Goal: Task Accomplishment & Management: Use online tool/utility

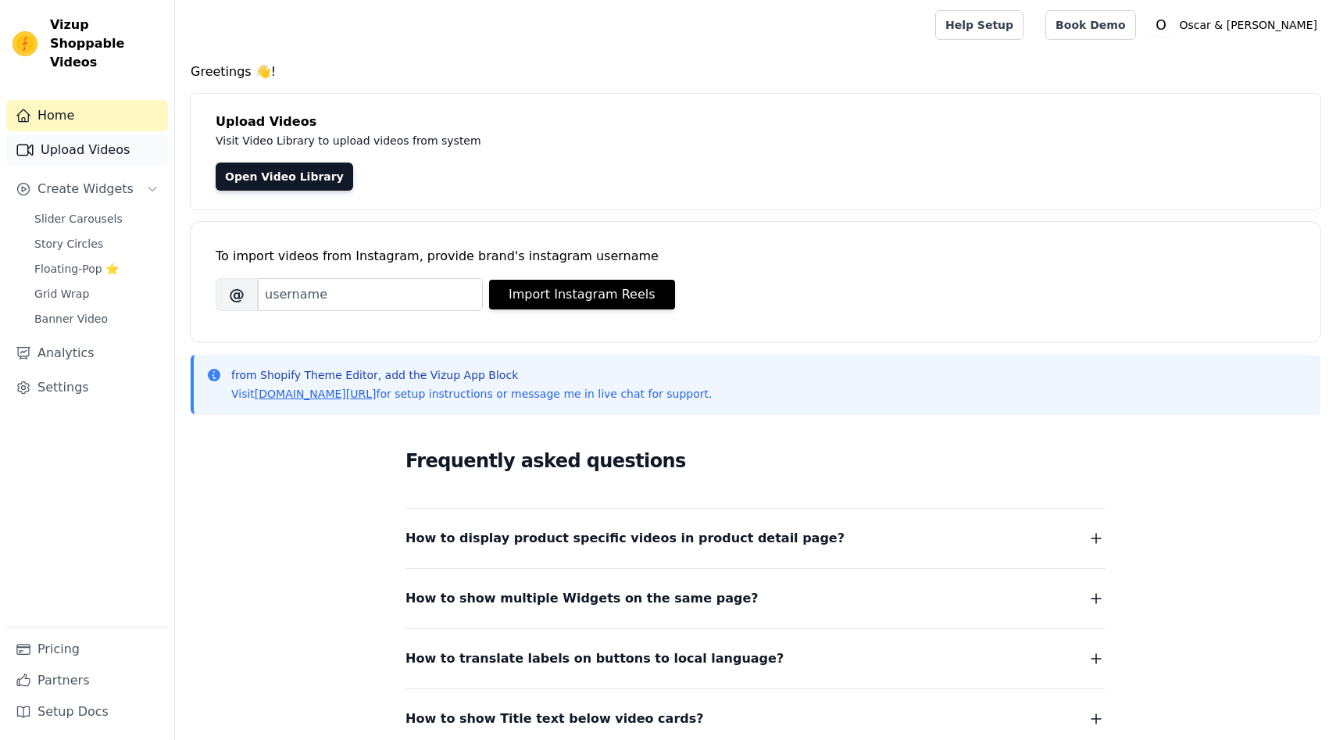
click at [121, 135] on link "Upload Videos" at bounding box center [87, 149] width 162 height 31
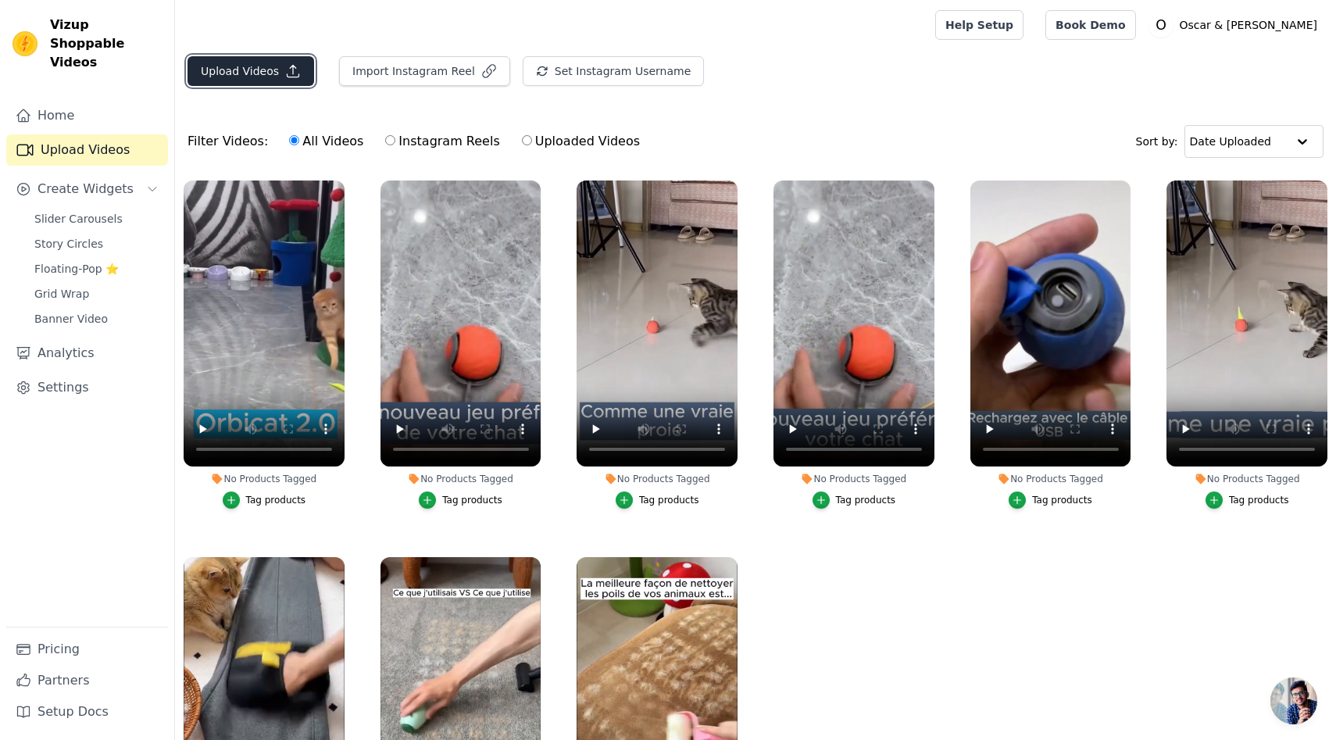
click at [261, 68] on button "Upload Videos" at bounding box center [251, 71] width 127 height 30
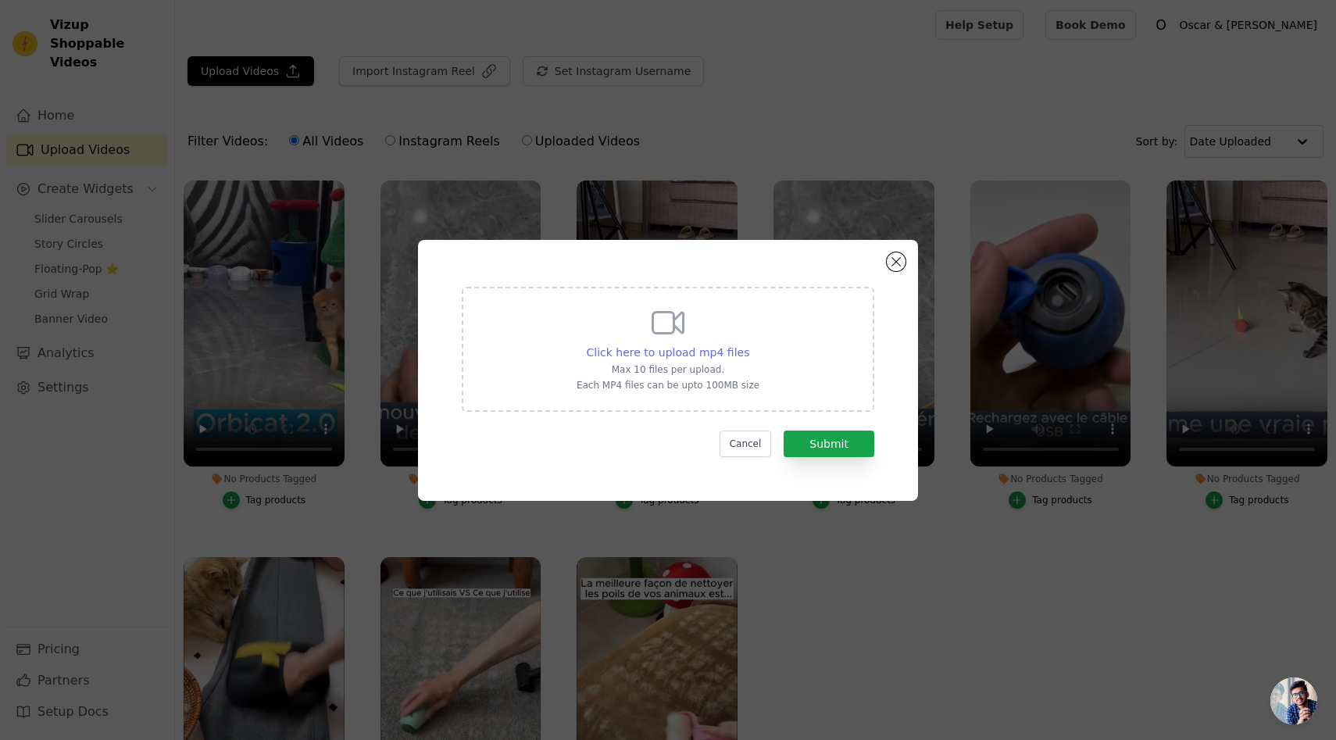
click at [643, 346] on span "Click here to upload mp4 files" at bounding box center [668, 352] width 163 height 13
click at [749, 345] on input "Click here to upload mp4 files Max 10 files per upload. Each MP4 files can be u…" at bounding box center [749, 344] width 1 height 1
type input "C:\fakepath\Peluchclean™.mp4"
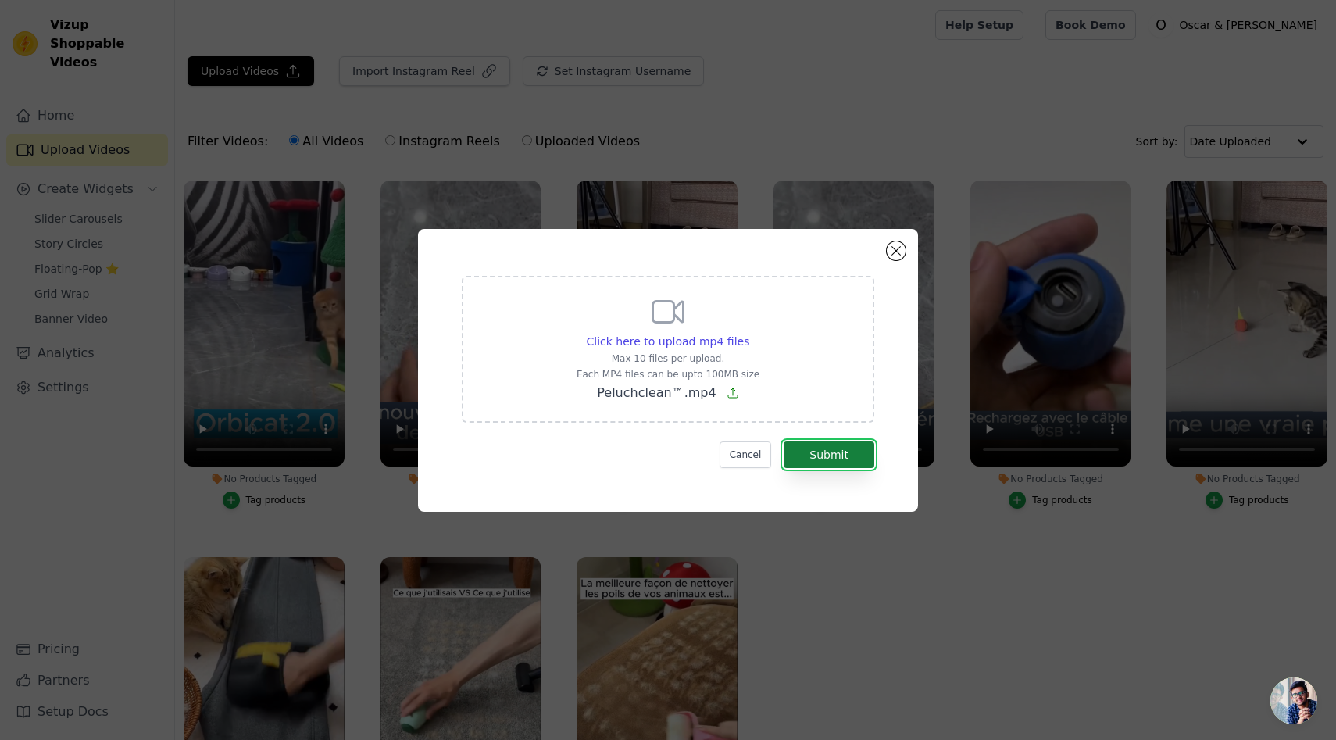
click at [821, 459] on button "Submit" at bounding box center [829, 454] width 91 height 27
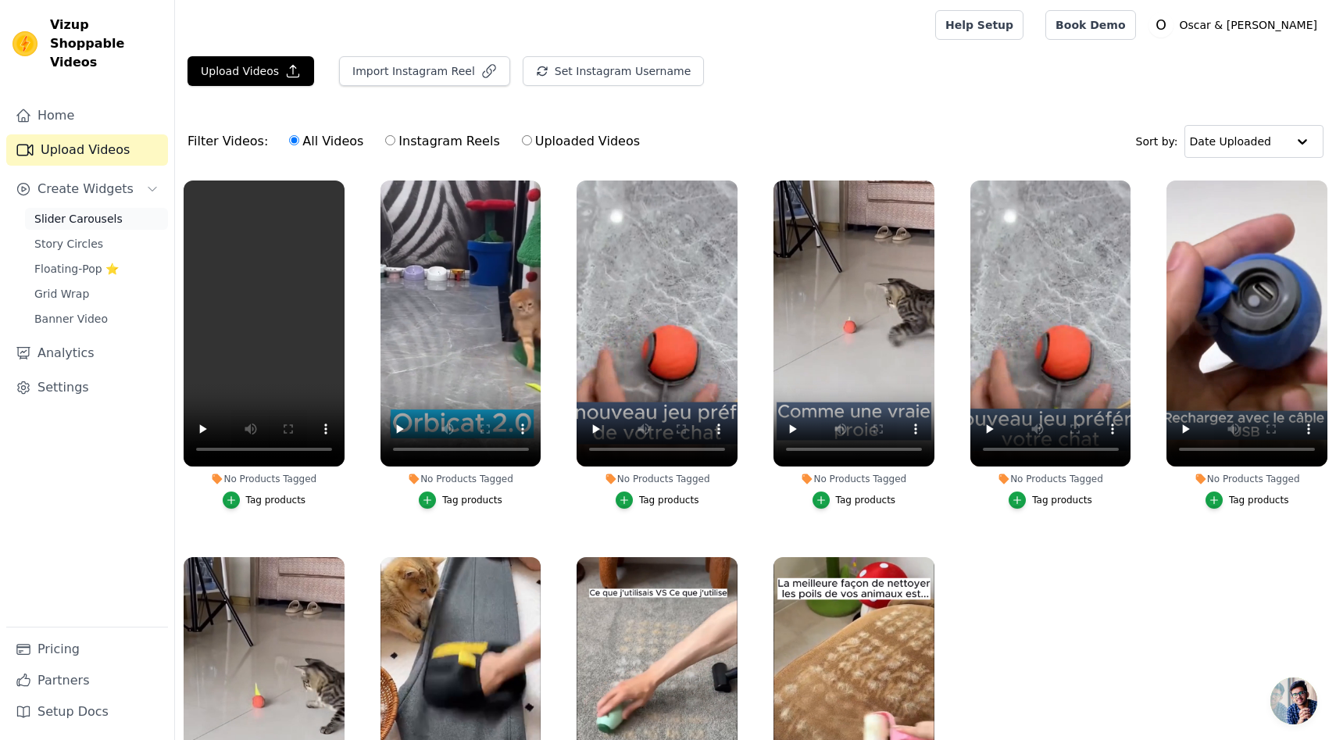
click at [105, 211] on span "Slider Carousels" at bounding box center [78, 219] width 88 height 16
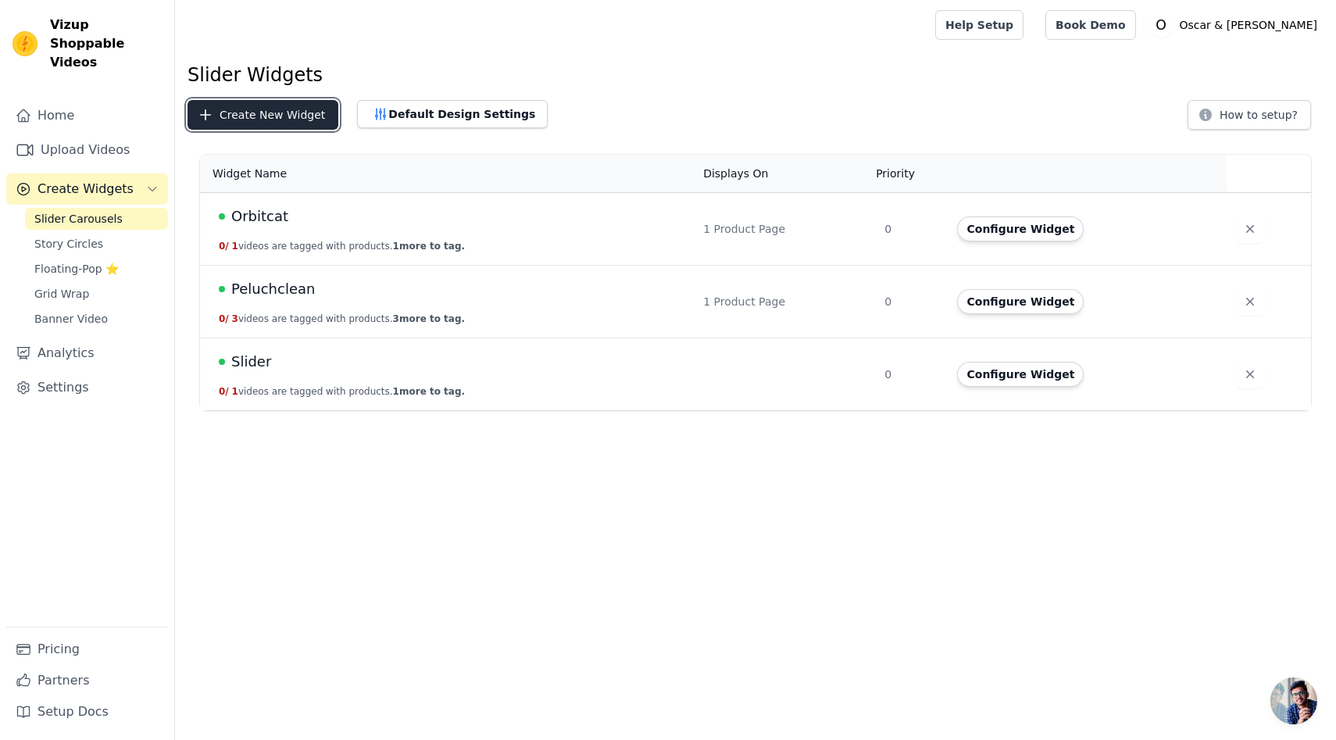
click at [329, 115] on button "Create New Widget" at bounding box center [263, 115] width 151 height 30
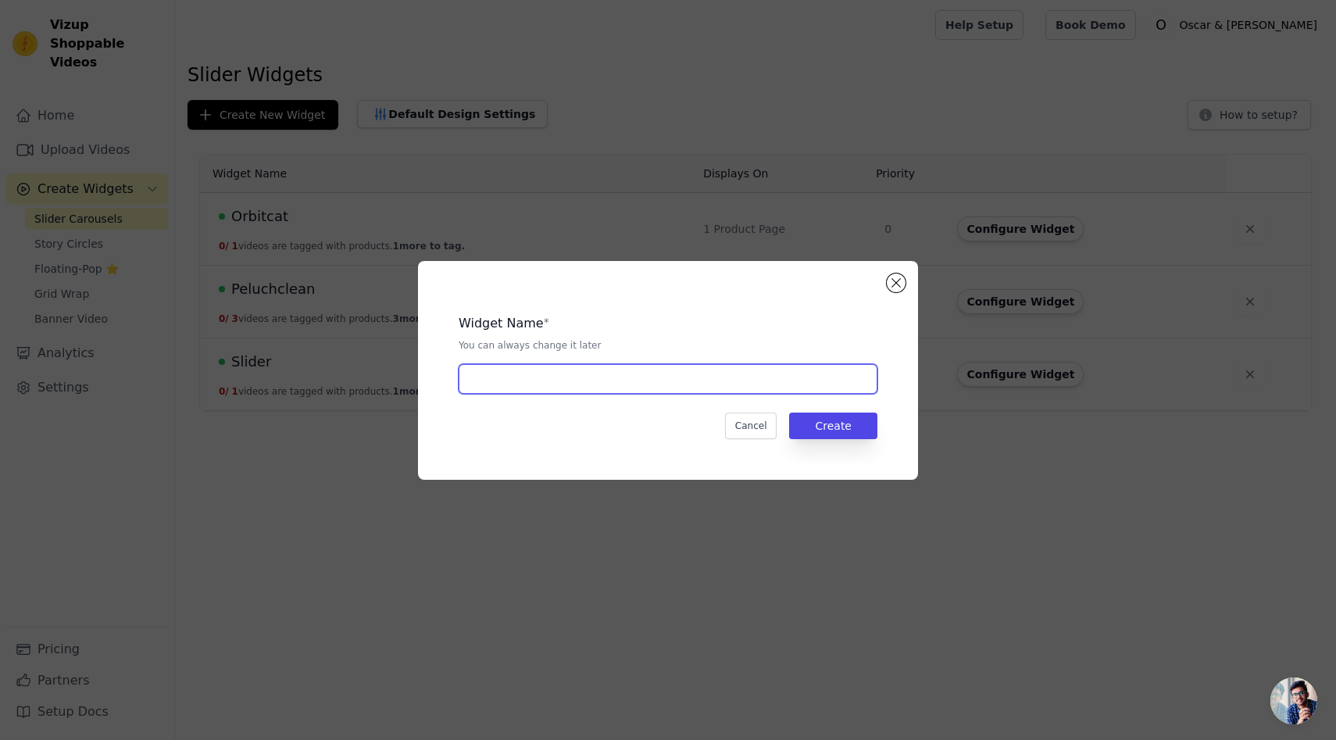
click at [531, 383] on input "text" at bounding box center [668, 379] width 419 height 30
type input "PeluchClean 2.0"
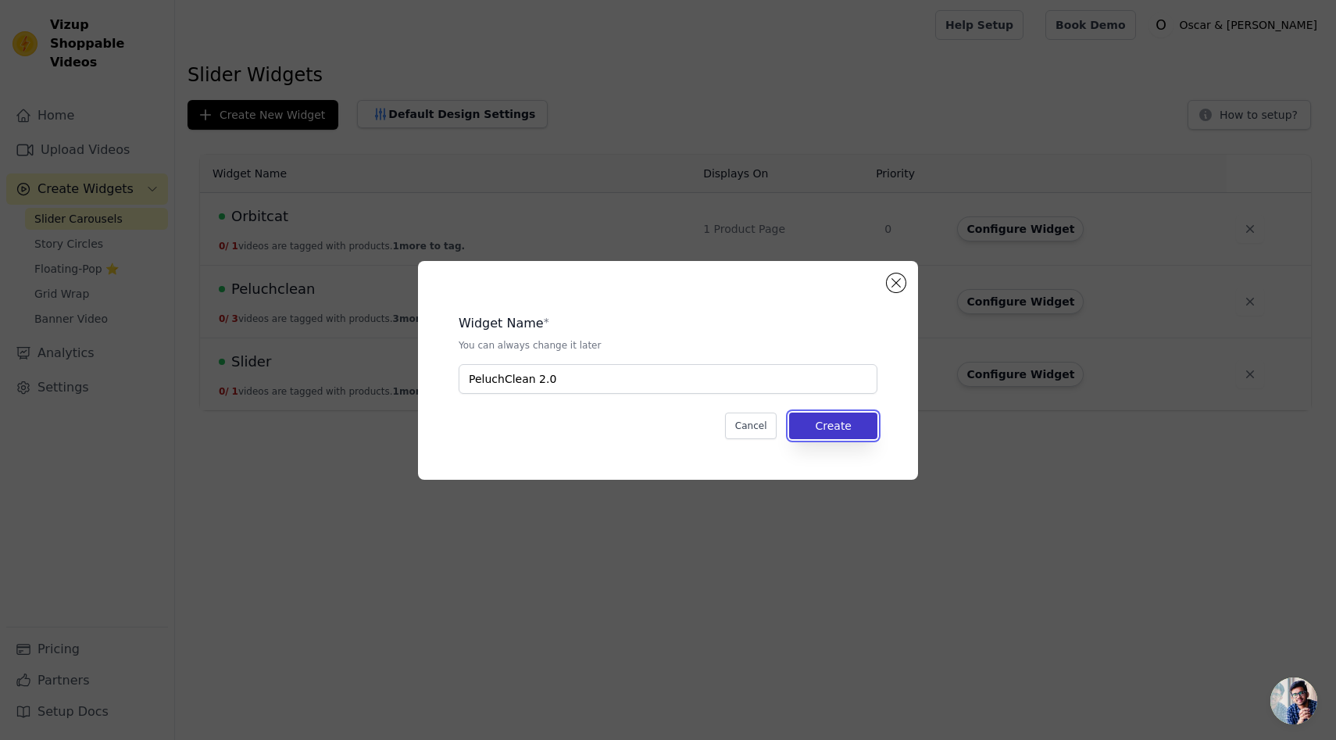
click at [834, 422] on button "Create" at bounding box center [833, 426] width 88 height 27
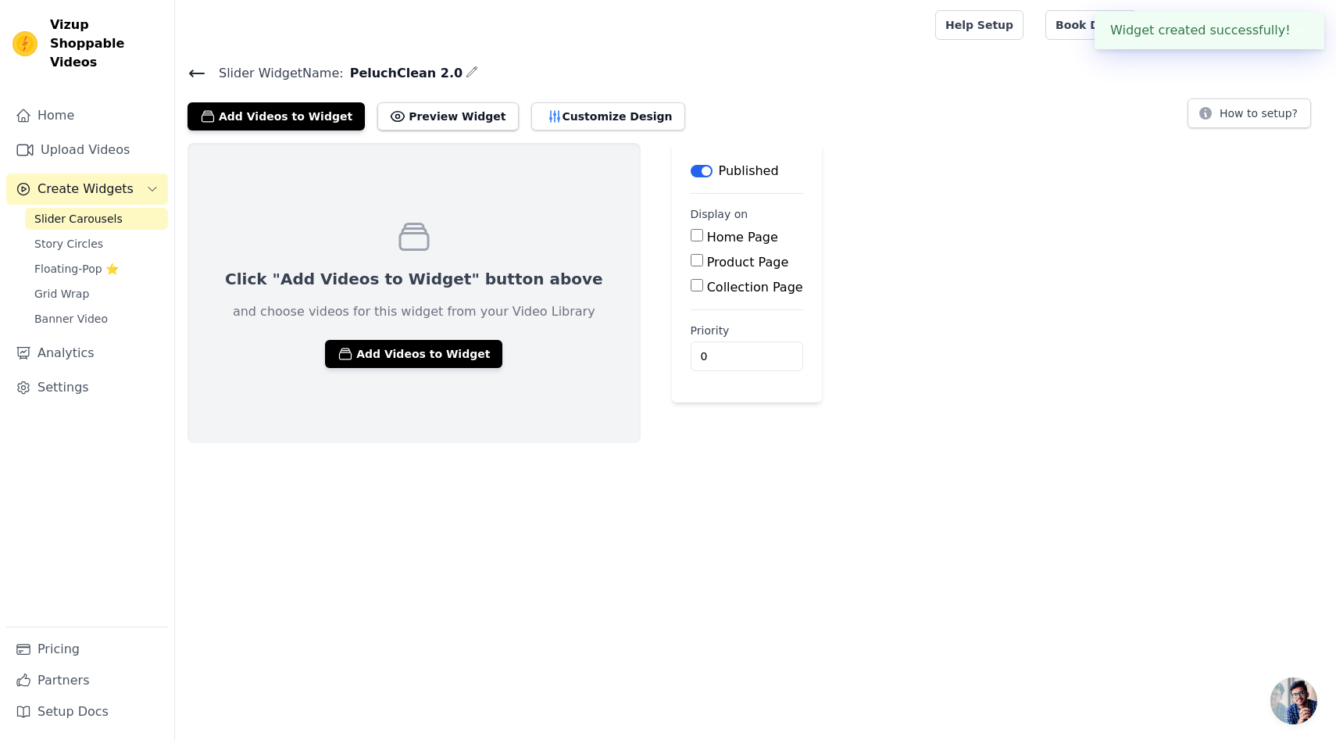
click at [691, 258] on input "Product Page" at bounding box center [697, 260] width 13 height 13
checkbox input "true"
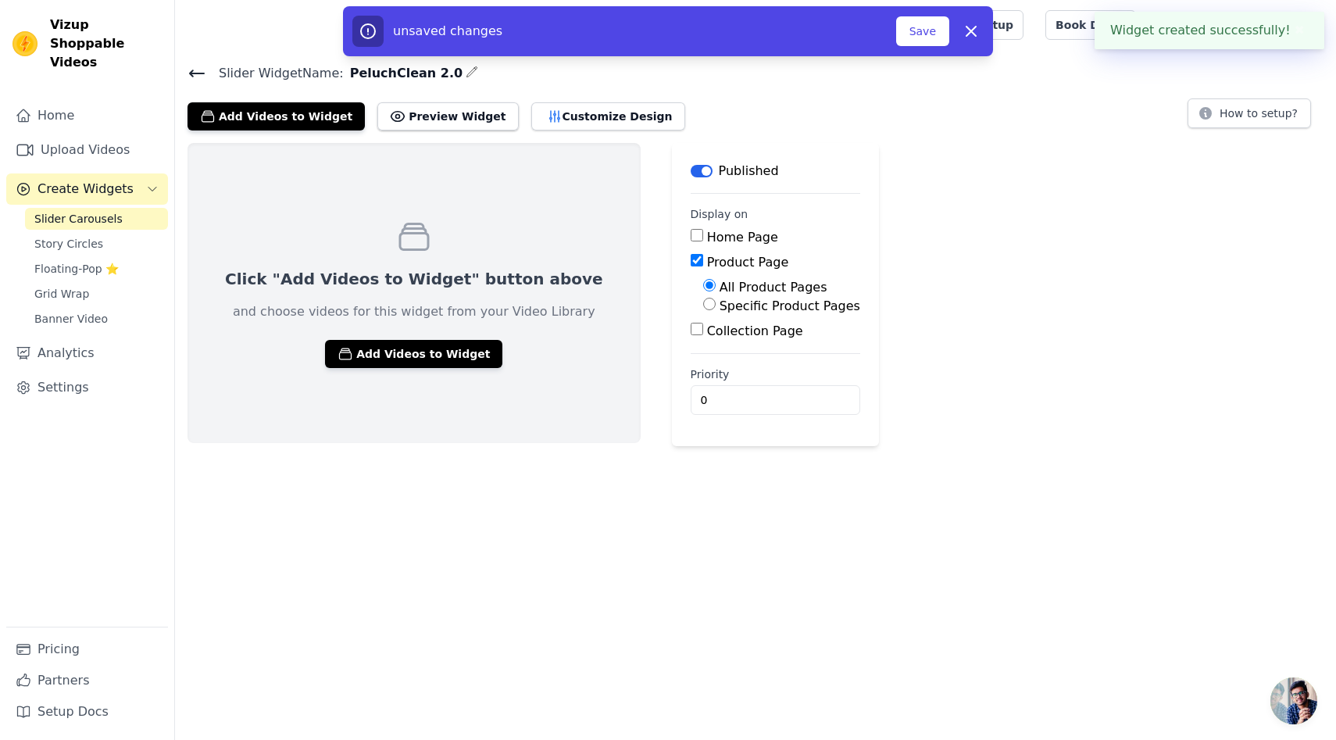
click at [720, 307] on label "Specific Product Pages" at bounding box center [790, 305] width 141 height 15
click at [703, 307] on input "Specific Product Pages" at bounding box center [709, 304] width 13 height 13
radio input "true"
click at [703, 345] on button "Select Products" at bounding box center [755, 341] width 105 height 27
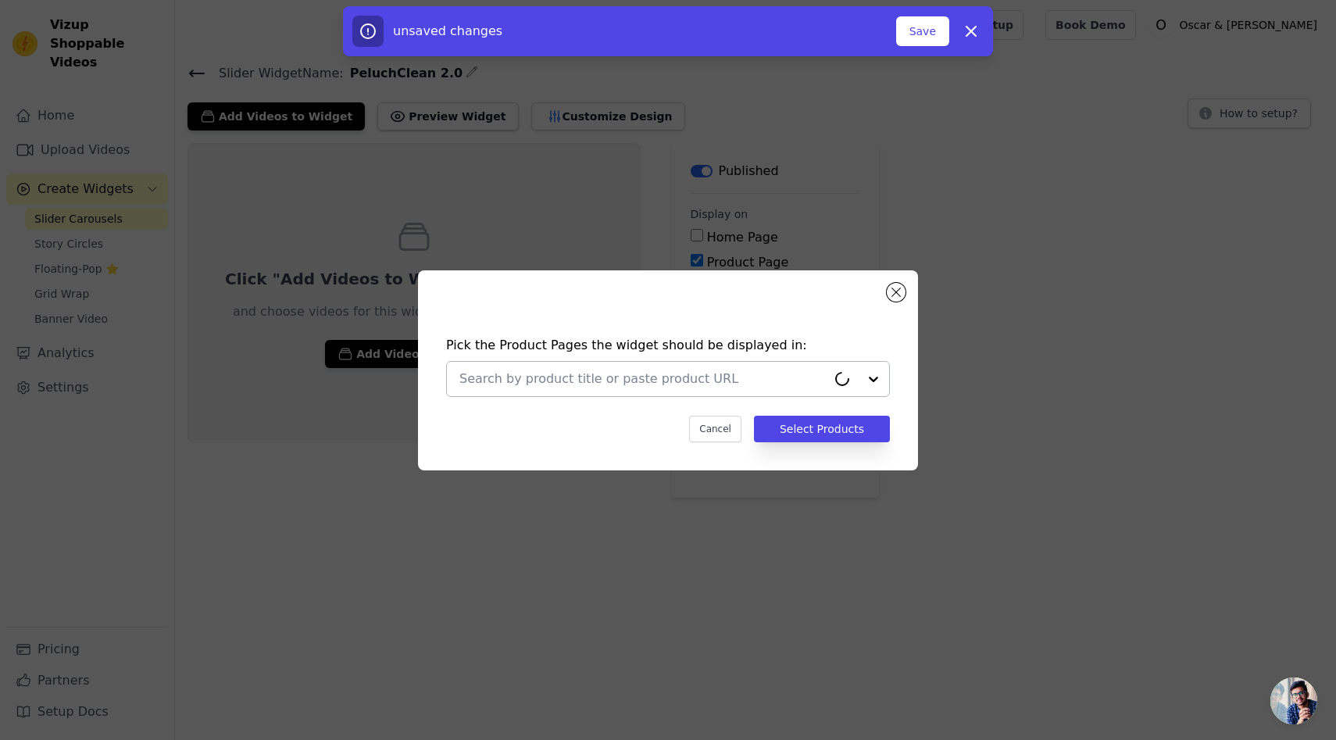
click at [570, 373] on input "text" at bounding box center [642, 379] width 367 height 19
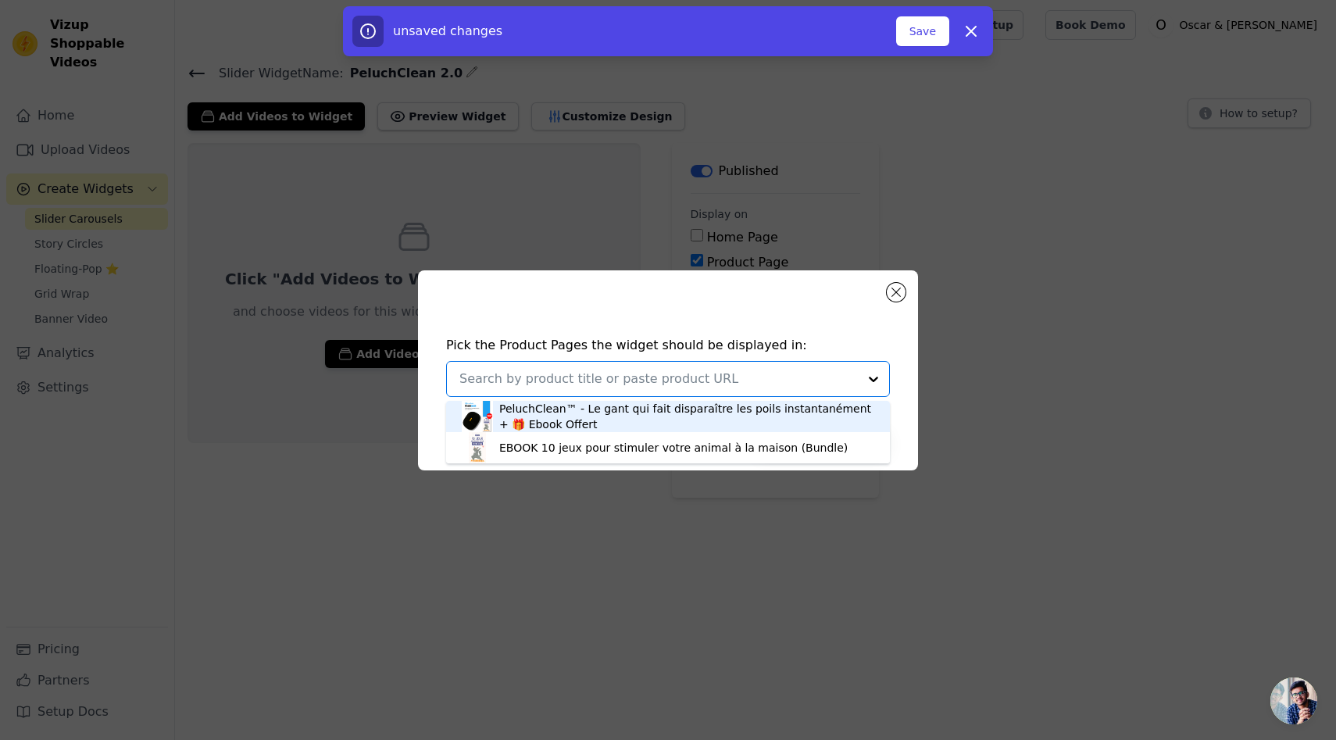
click at [561, 409] on div "PeluchClean™ - Le gant qui fait disparaître les poils instantanément + 🎁 Ebook …" at bounding box center [686, 416] width 375 height 31
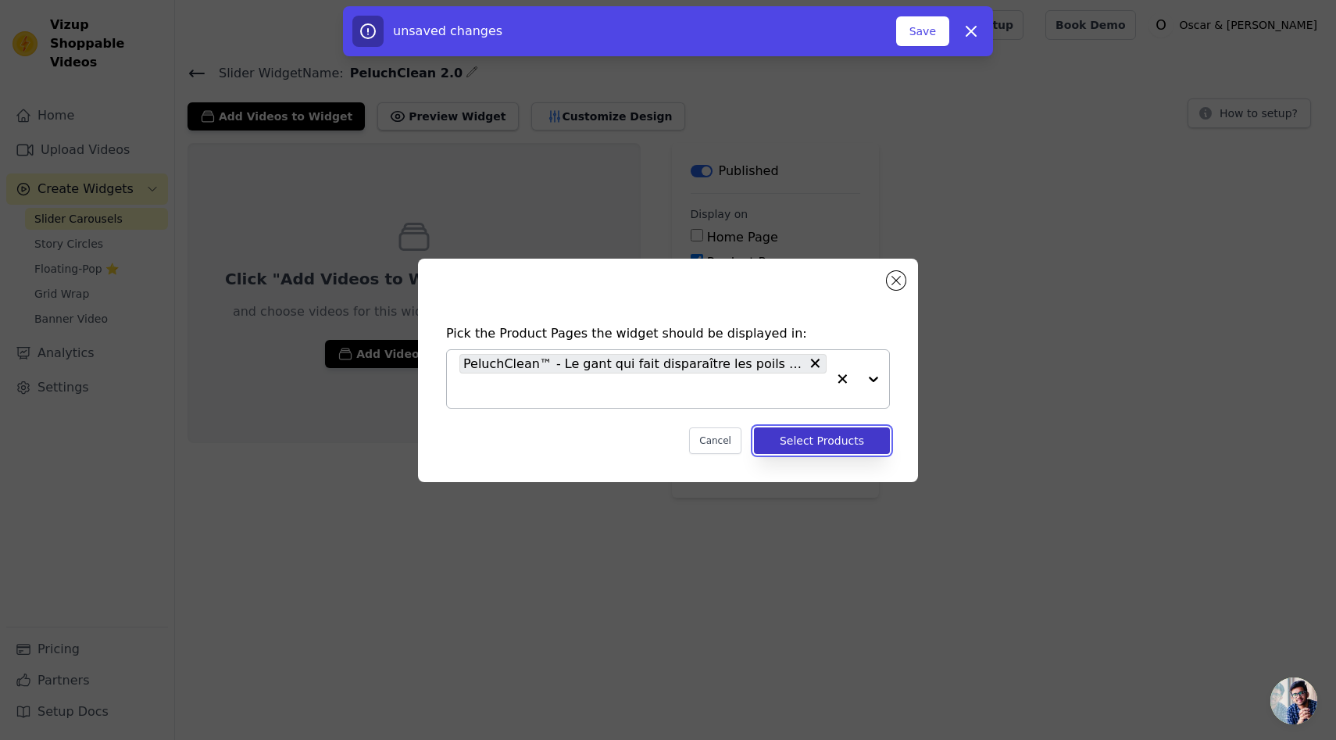
click at [845, 441] on button "Select Products" at bounding box center [822, 440] width 136 height 27
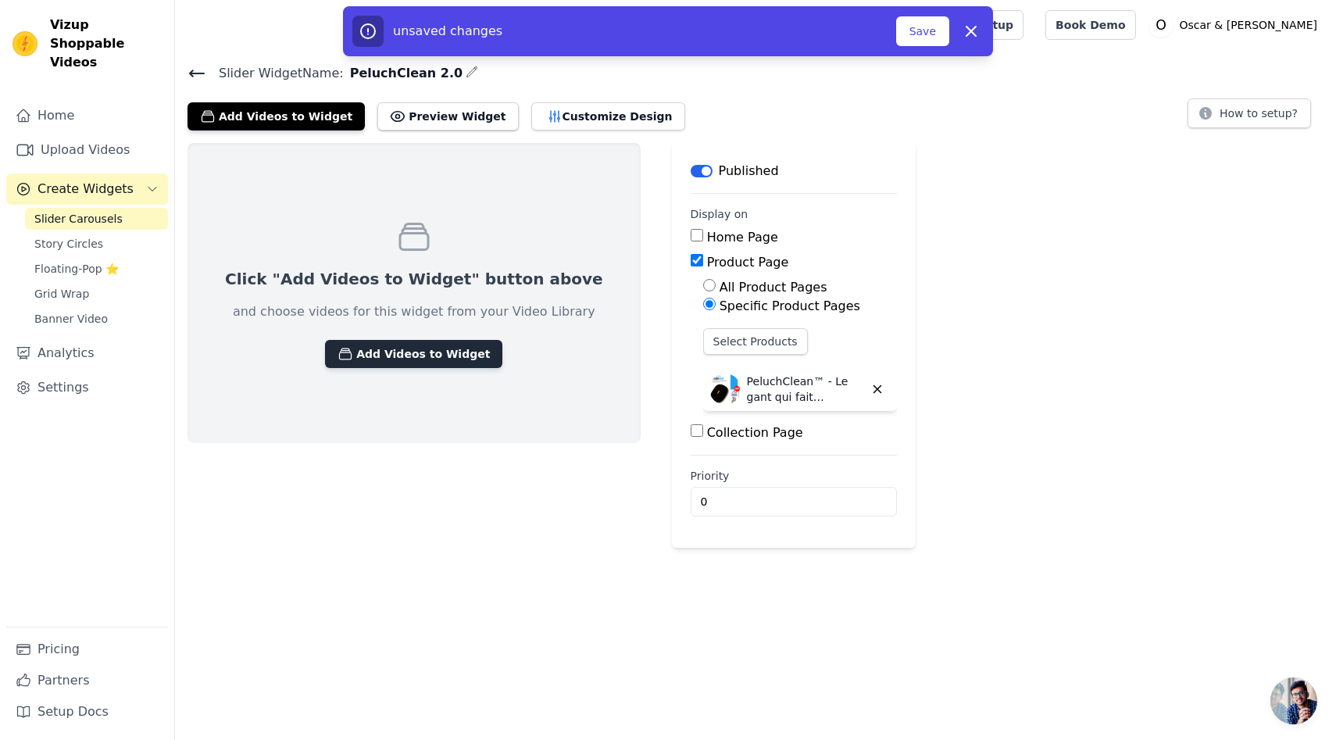
click at [429, 356] on button "Add Videos to Widget" at bounding box center [413, 354] width 177 height 28
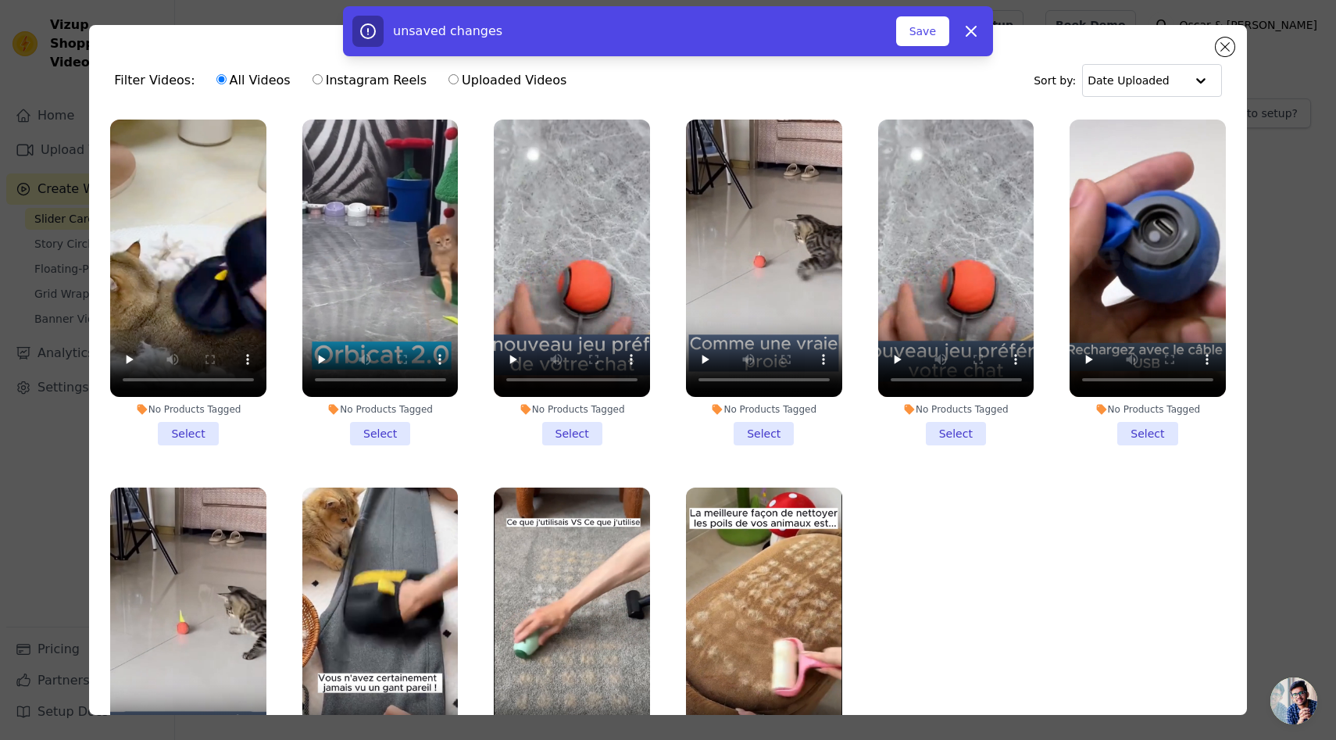
drag, startPoint x: 181, startPoint y: 427, endPoint x: 193, endPoint y: 424, distance: 12.0
click at [182, 427] on li "No Products Tagged Select" at bounding box center [188, 283] width 156 height 326
click at [0, 0] on input "No Products Tagged Select" at bounding box center [0, 0] width 0 height 0
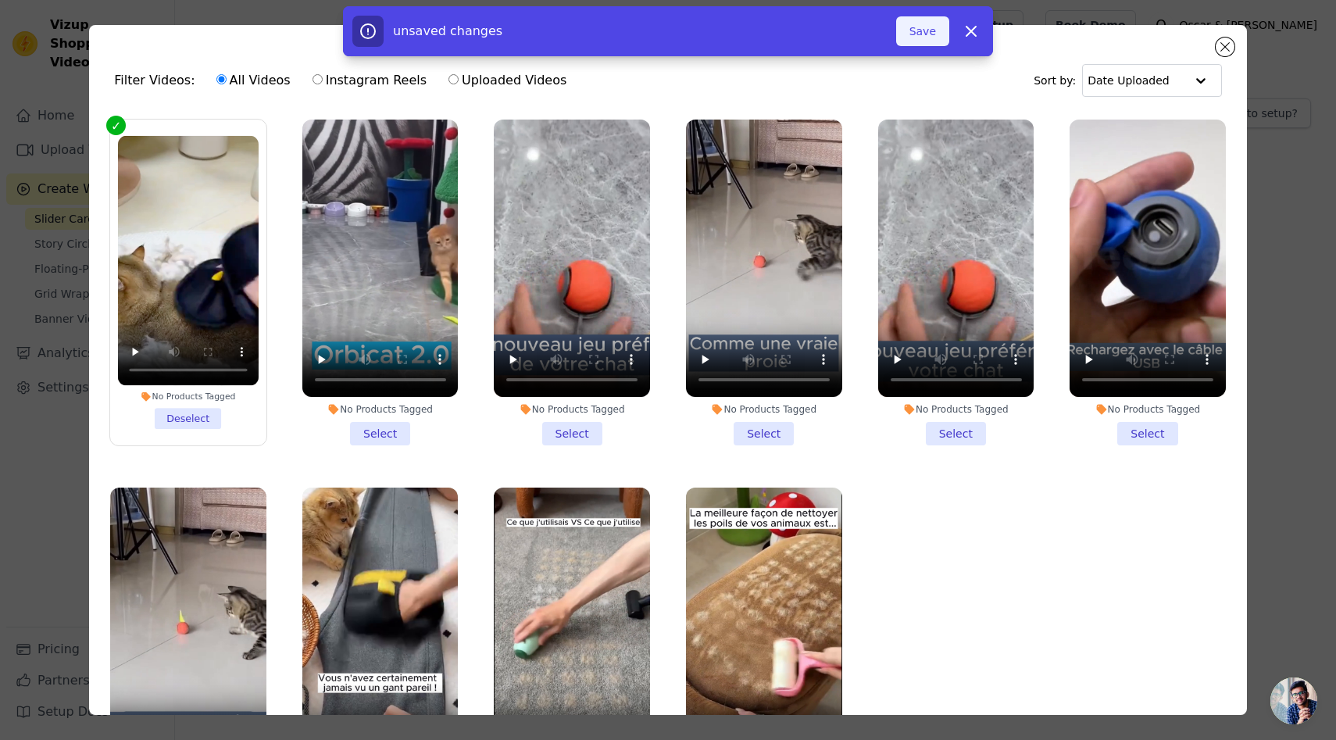
click at [937, 34] on button "Save" at bounding box center [922, 31] width 53 height 30
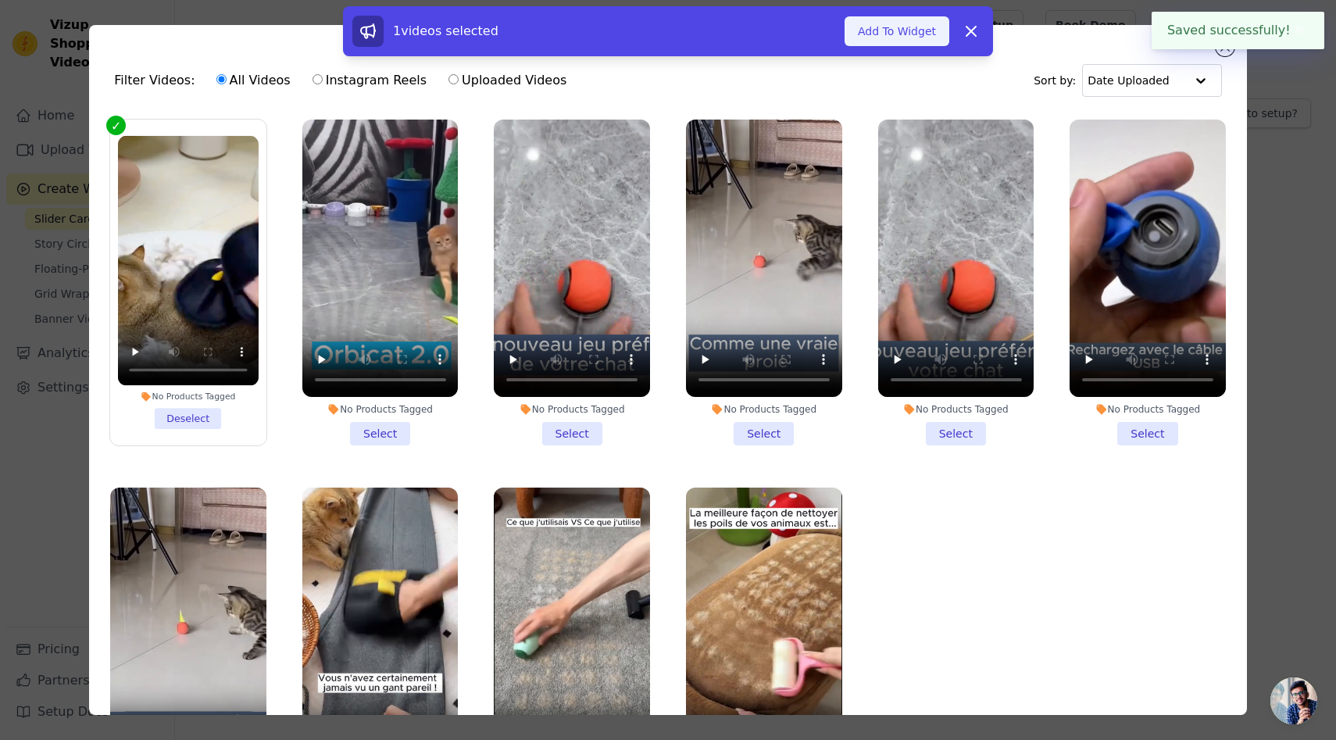
click at [920, 28] on button "Add To Widget" at bounding box center [897, 31] width 105 height 30
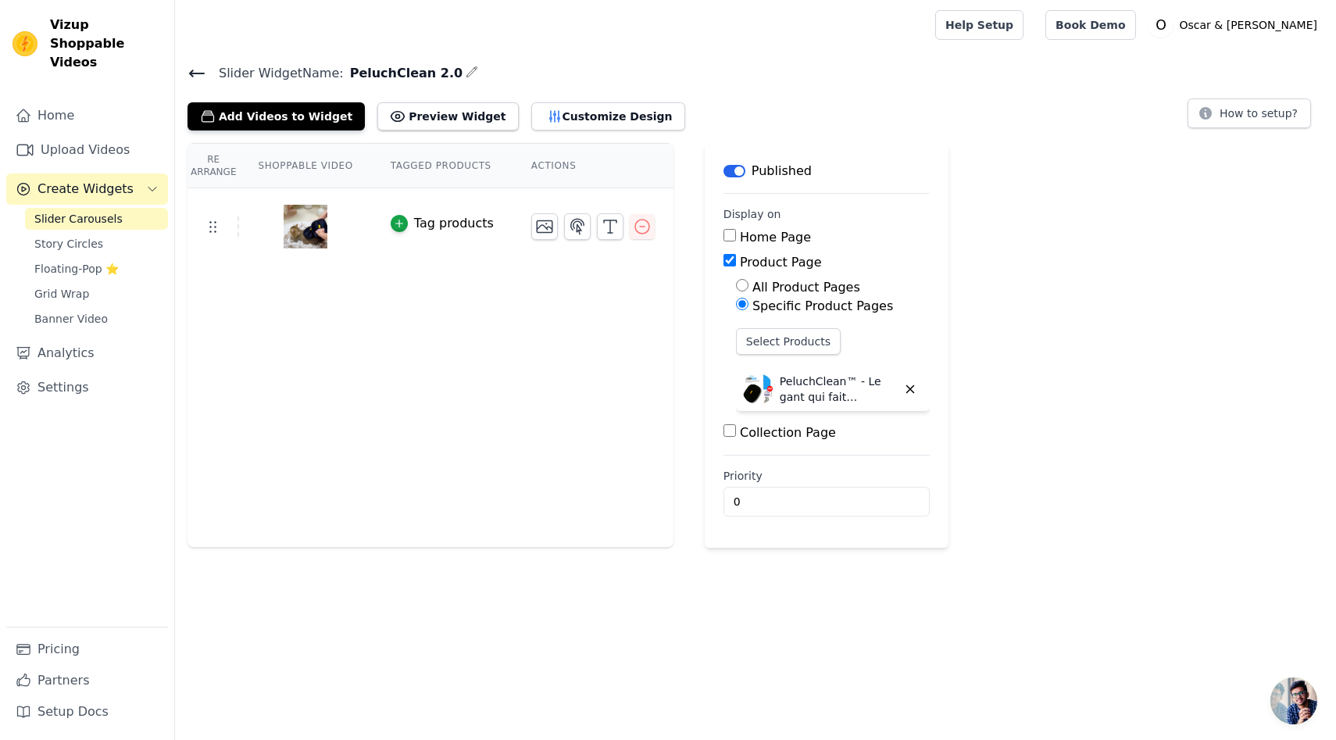
click at [196, 70] on icon at bounding box center [197, 73] width 19 height 19
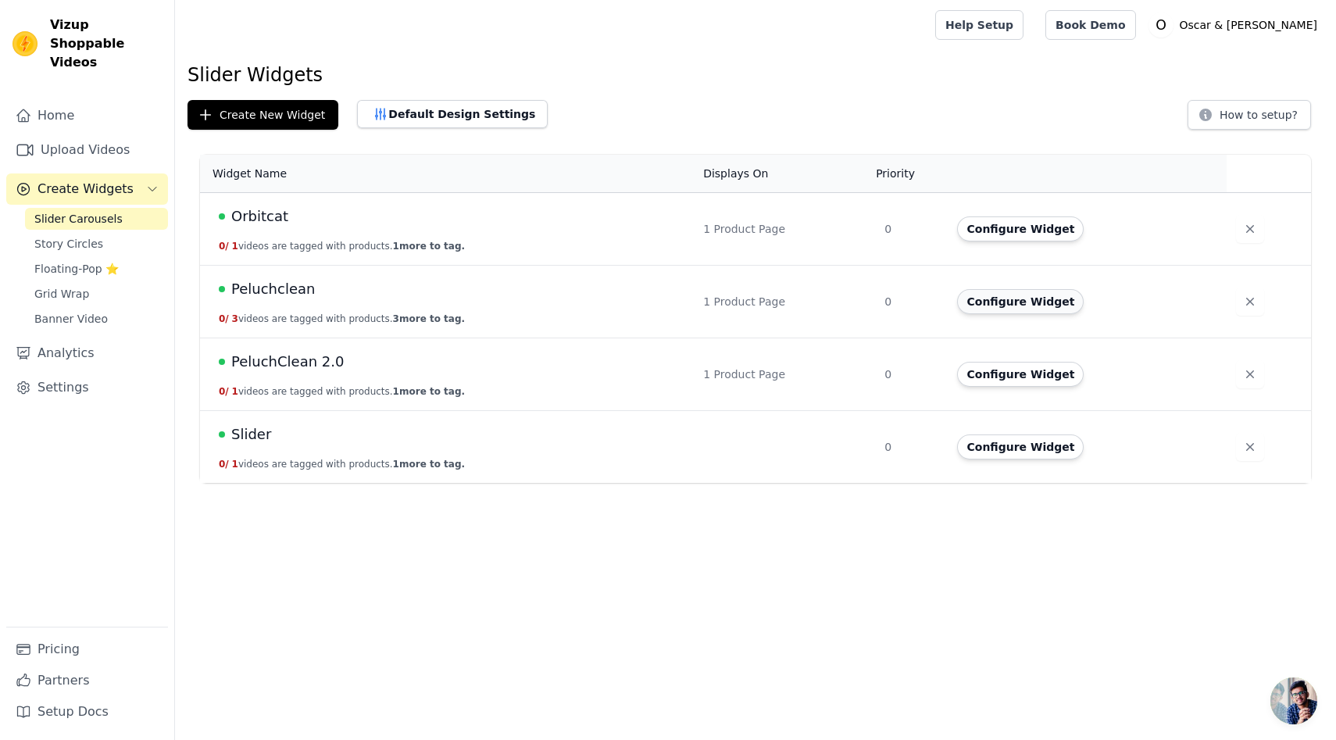
click at [990, 303] on button "Configure Widget" at bounding box center [1020, 301] width 127 height 25
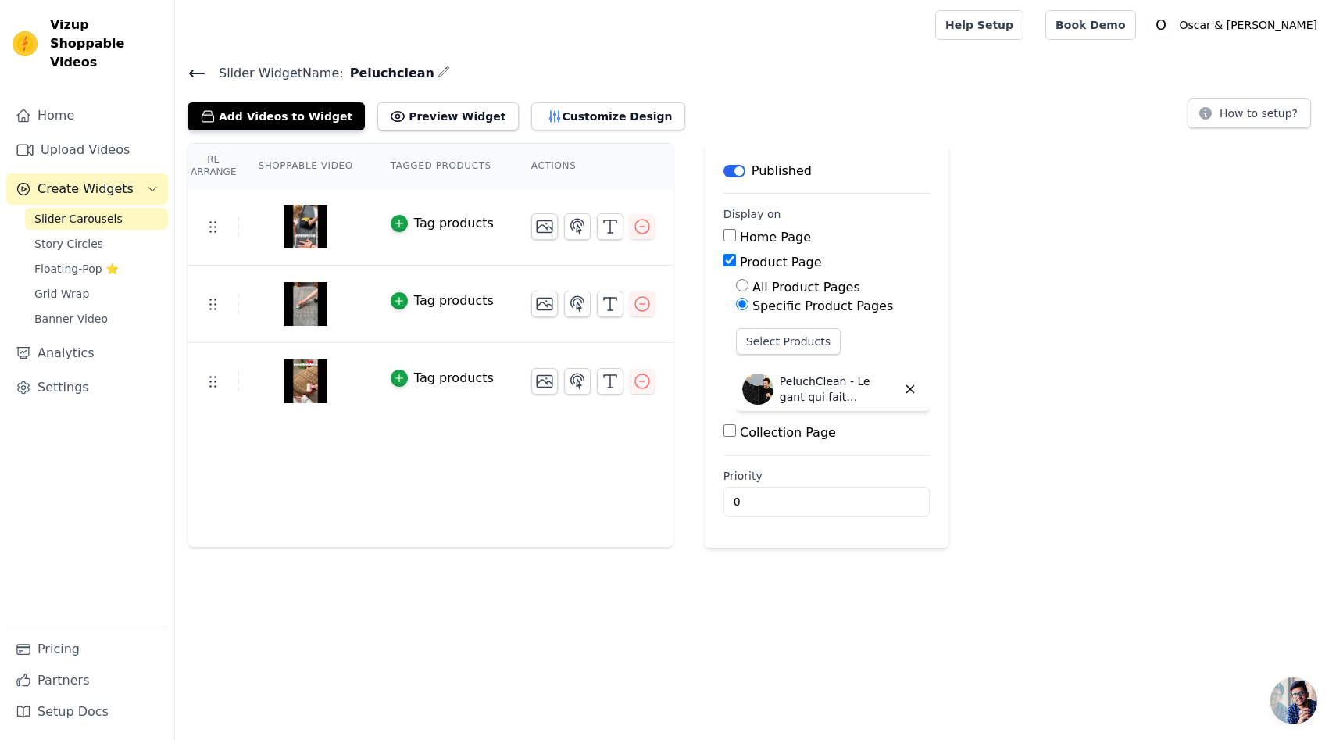
click at [730, 169] on button "Label" at bounding box center [735, 171] width 22 height 13
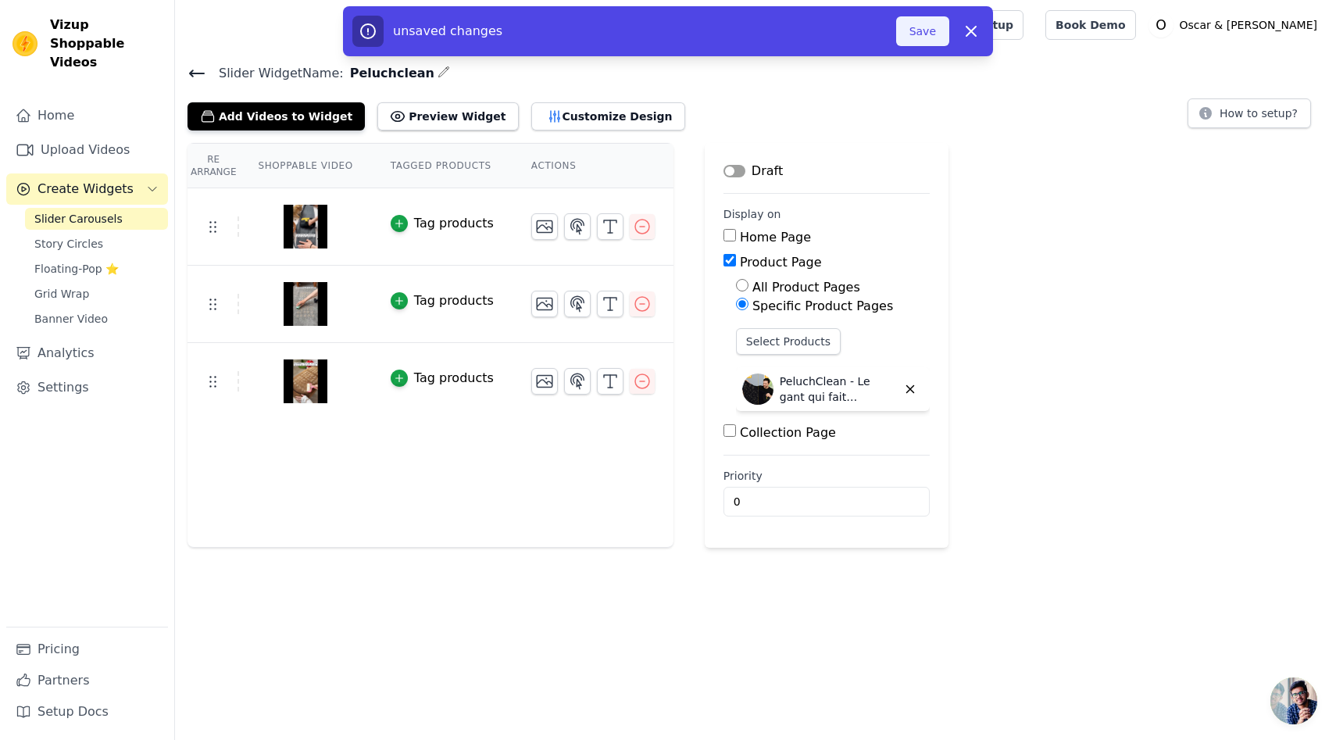
click at [910, 33] on button "Save" at bounding box center [922, 31] width 53 height 30
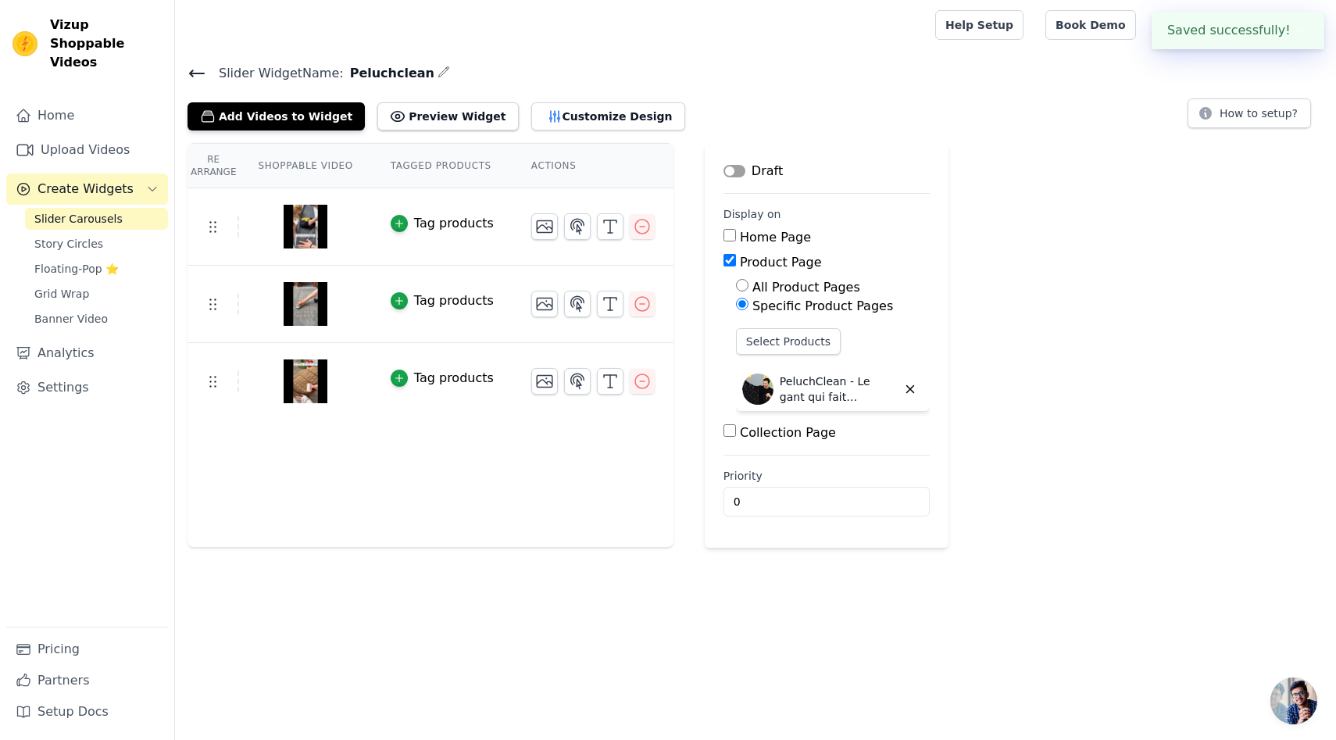
click at [185, 70] on div "Slider Widget Name: Peluchclean Add Videos to Widget Preview Widget Customize D…" at bounding box center [755, 97] width 1161 height 68
click at [201, 72] on icon at bounding box center [197, 73] width 14 height 6
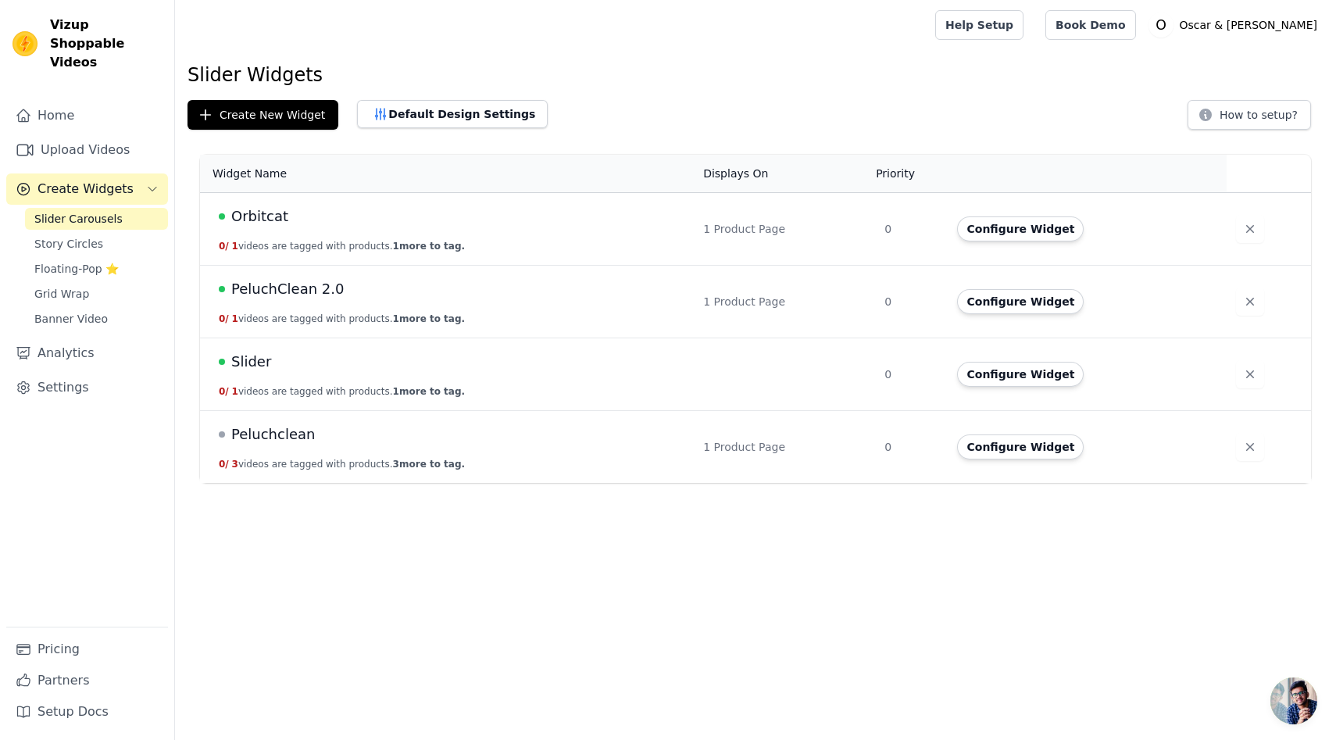
click at [992, 314] on td "Configure Widget" at bounding box center [1087, 302] width 278 height 73
click at [1001, 307] on button "Configure Widget" at bounding box center [1020, 301] width 127 height 25
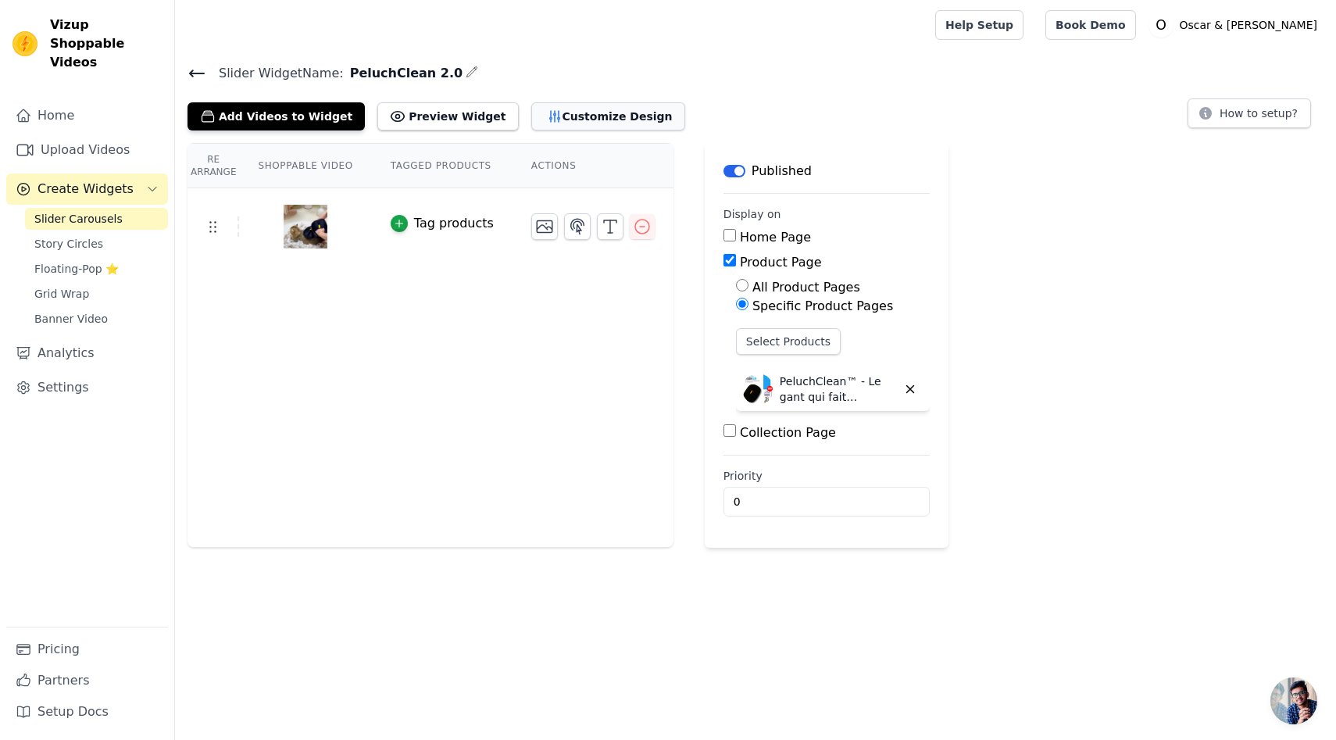
click at [567, 122] on button "Customize Design" at bounding box center [608, 116] width 154 height 28
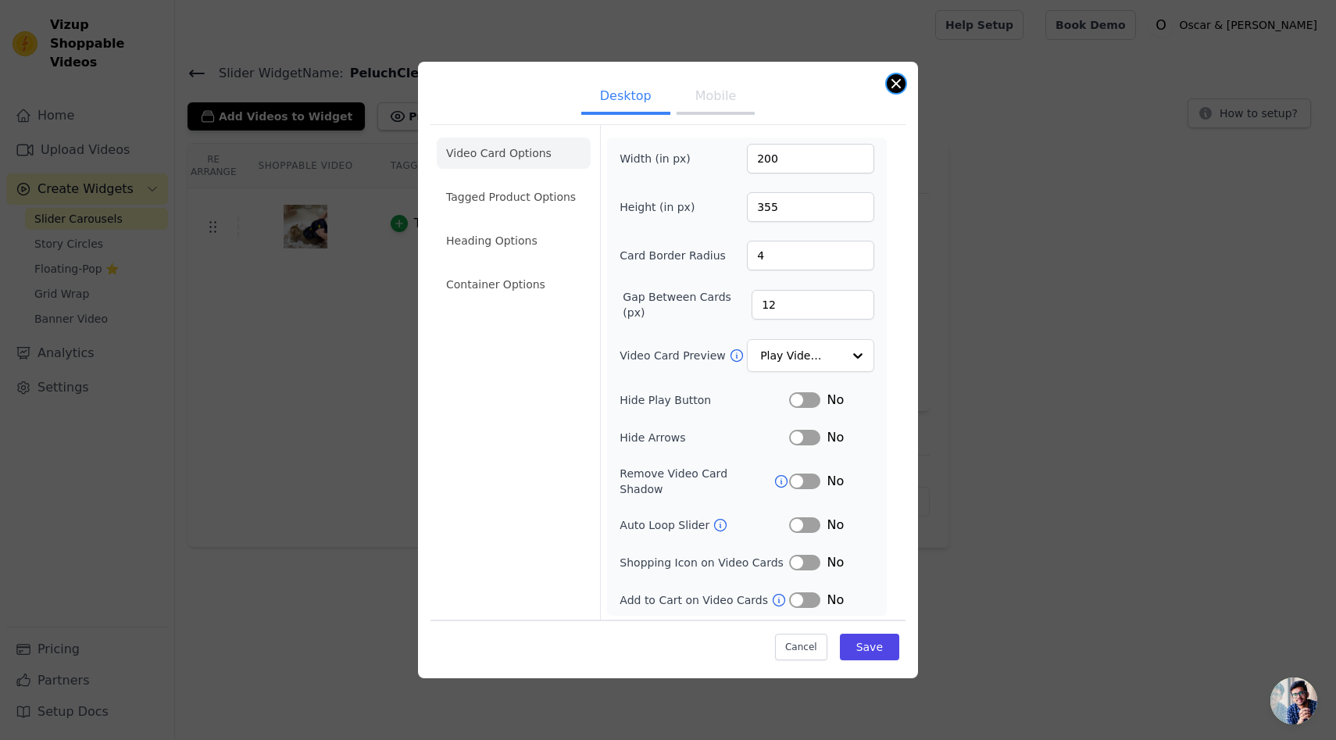
click at [892, 88] on button "Close modal" at bounding box center [896, 83] width 19 height 19
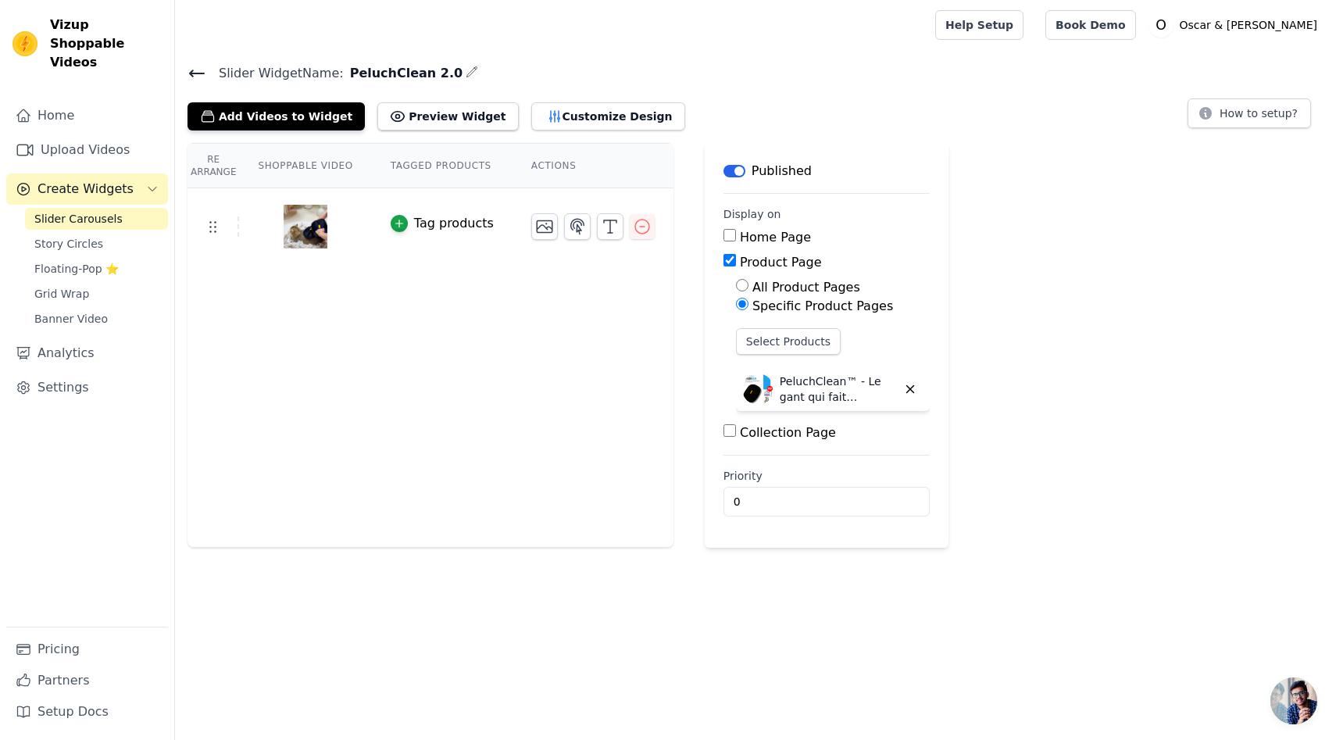
click at [199, 77] on icon at bounding box center [197, 73] width 19 height 19
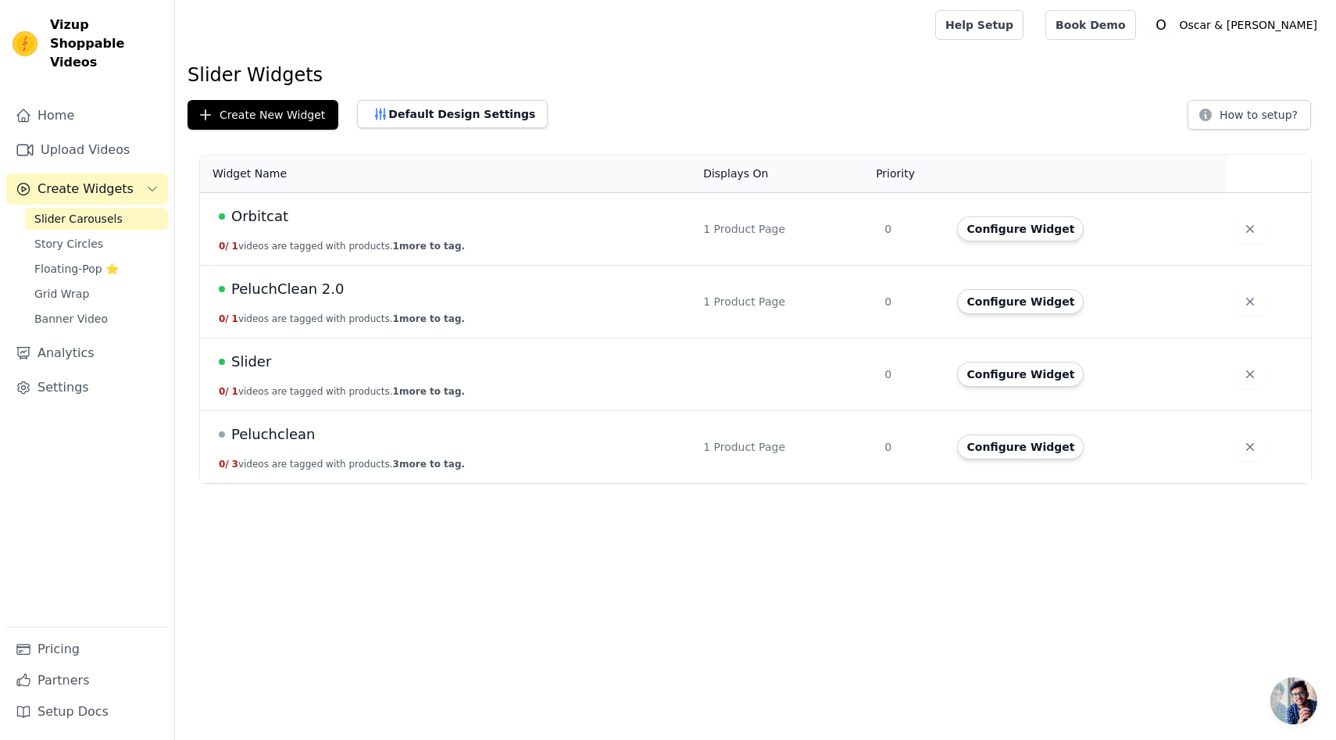
click at [1062, 443] on button "Configure Widget" at bounding box center [1020, 446] width 127 height 25
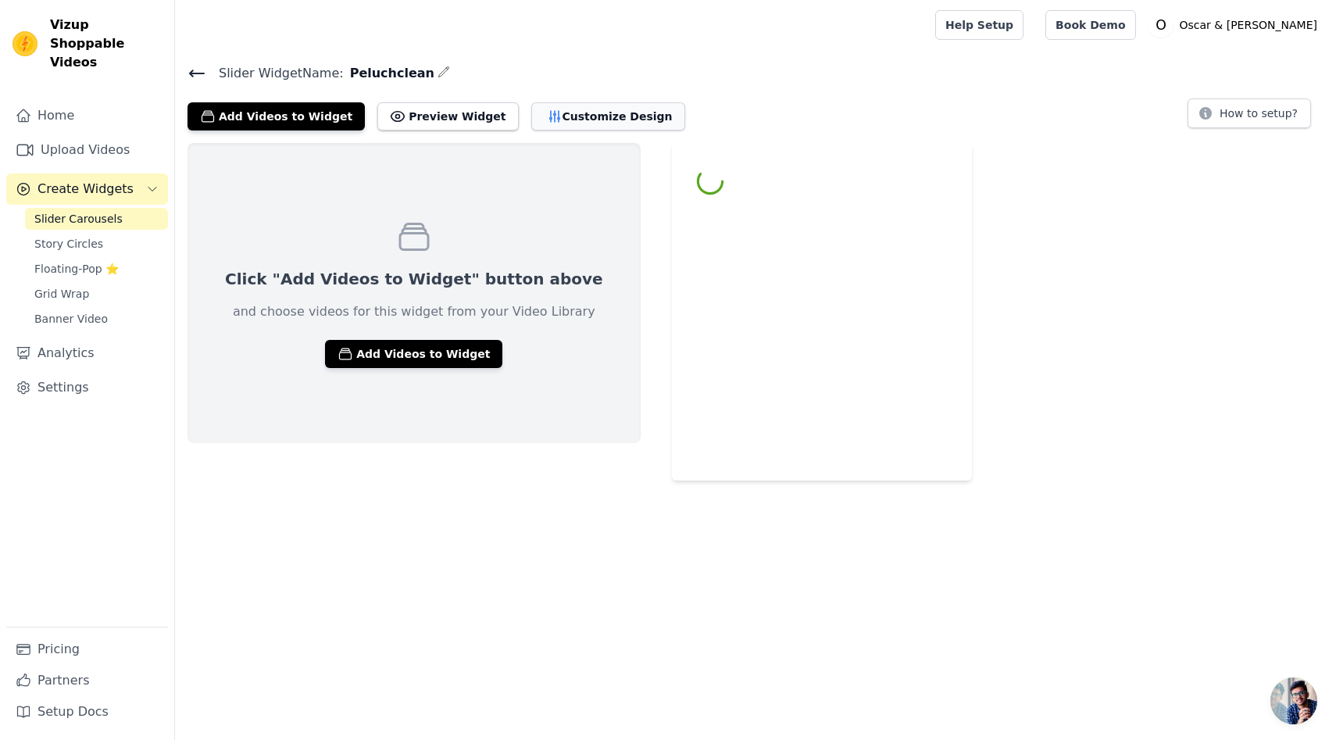
click at [599, 120] on button "Customize Design" at bounding box center [608, 116] width 154 height 28
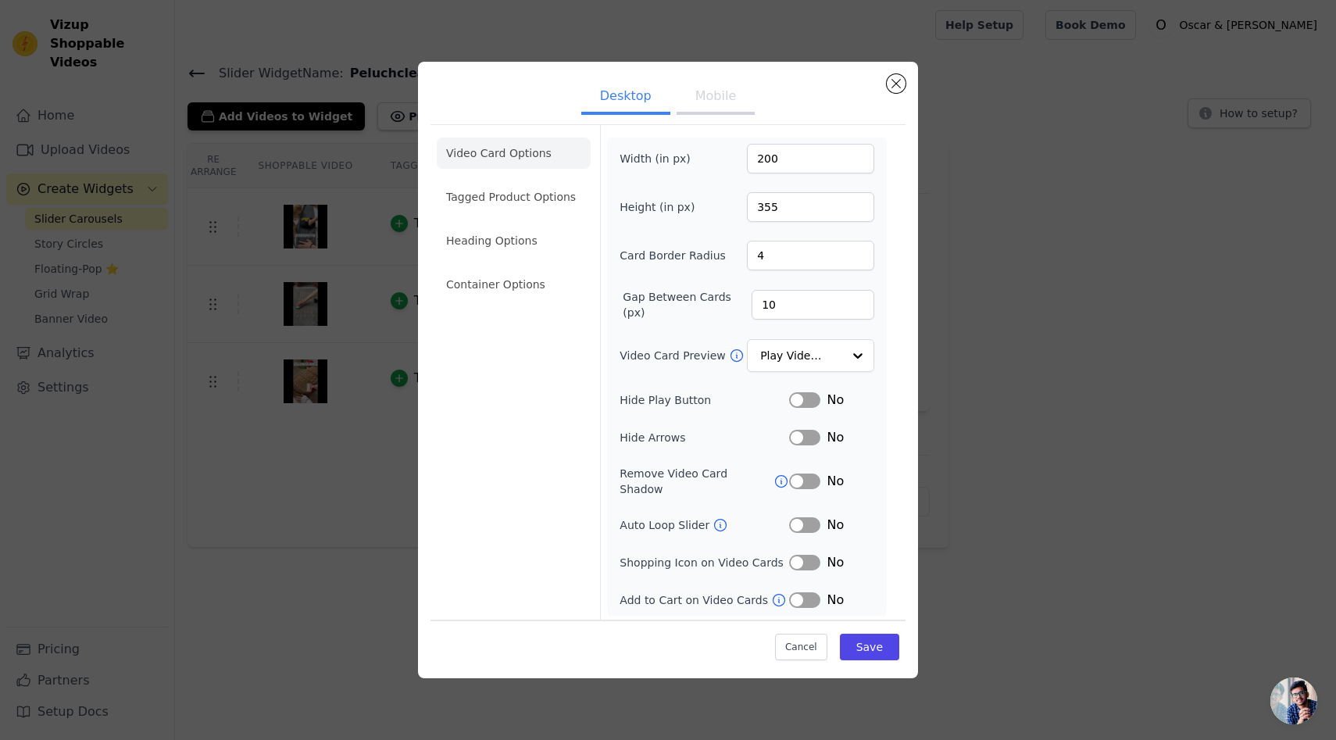
drag, startPoint x: 218, startPoint y: 66, endPoint x: 206, endPoint y: 69, distance: 12.0
click at [218, 66] on div "Desktop Mobile Video Card Options Tagged Product Options Heading Options Contai…" at bounding box center [668, 370] width 1286 height 667
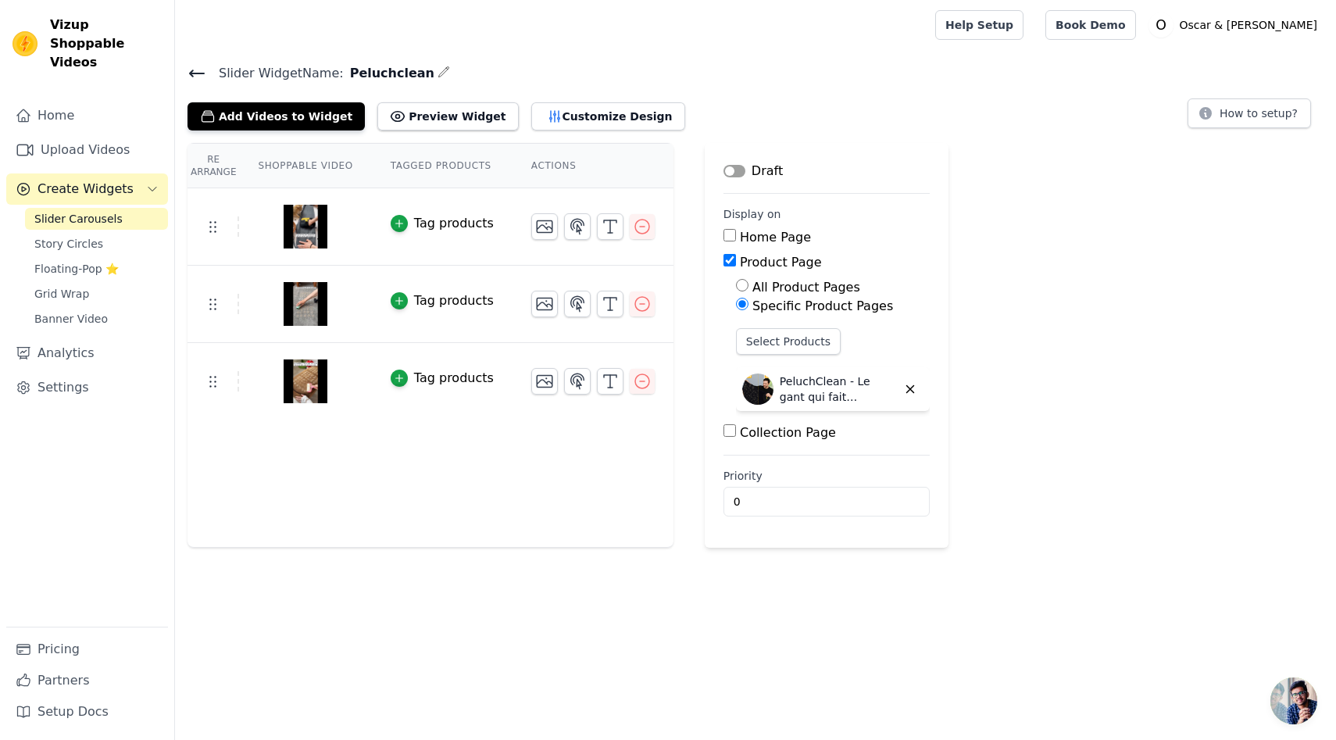
click at [202, 71] on icon at bounding box center [197, 73] width 19 height 19
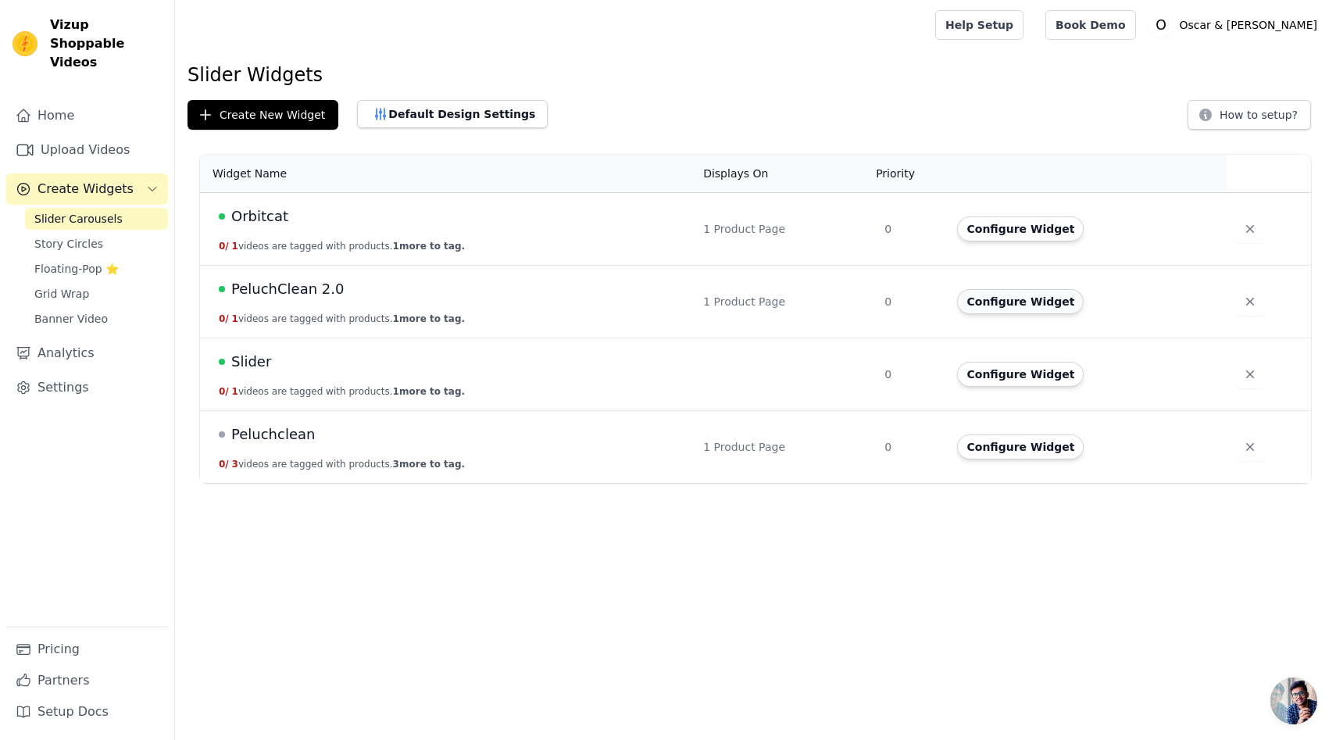
drag, startPoint x: 1082, startPoint y: 303, endPoint x: 1074, endPoint y: 302, distance: 7.9
click at [1082, 303] on div "Configure Widget" at bounding box center [1082, 301] width 250 height 25
click at [1057, 302] on button "Configure Widget" at bounding box center [1020, 301] width 127 height 25
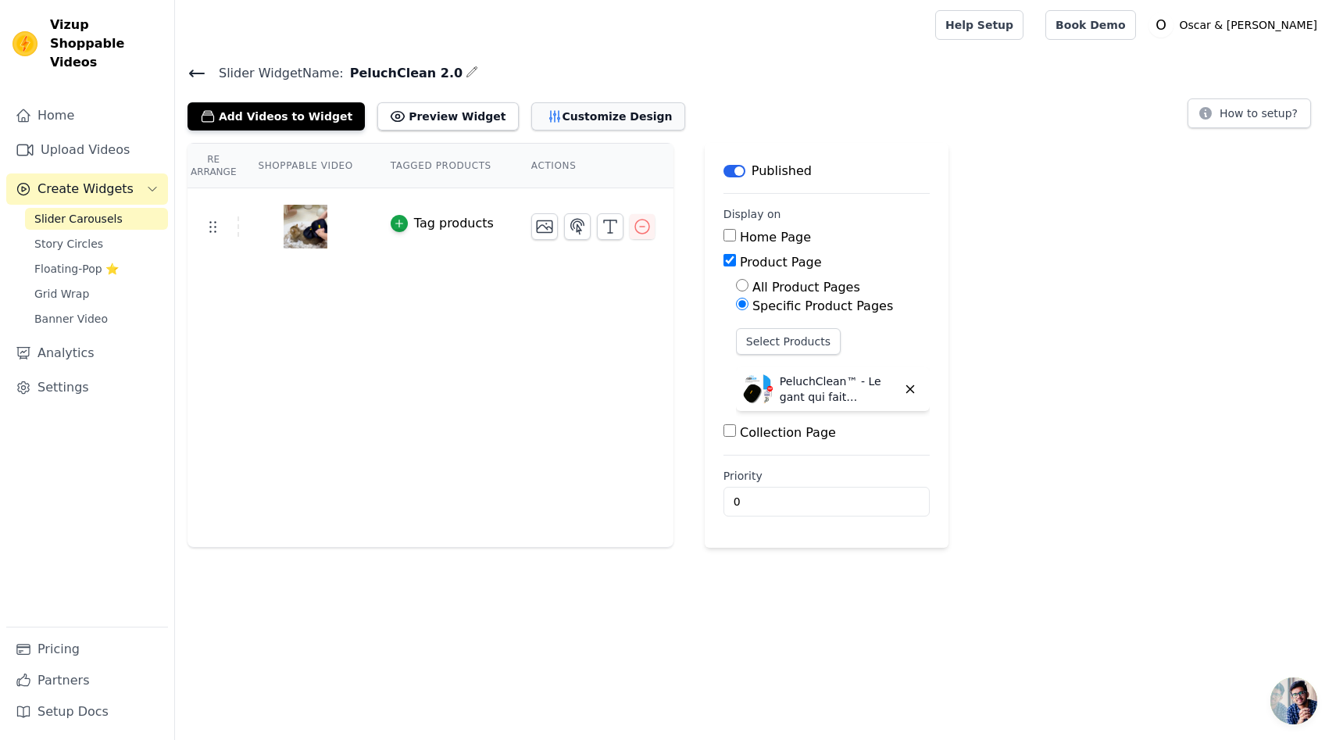
click at [621, 115] on button "Customize Design" at bounding box center [608, 116] width 154 height 28
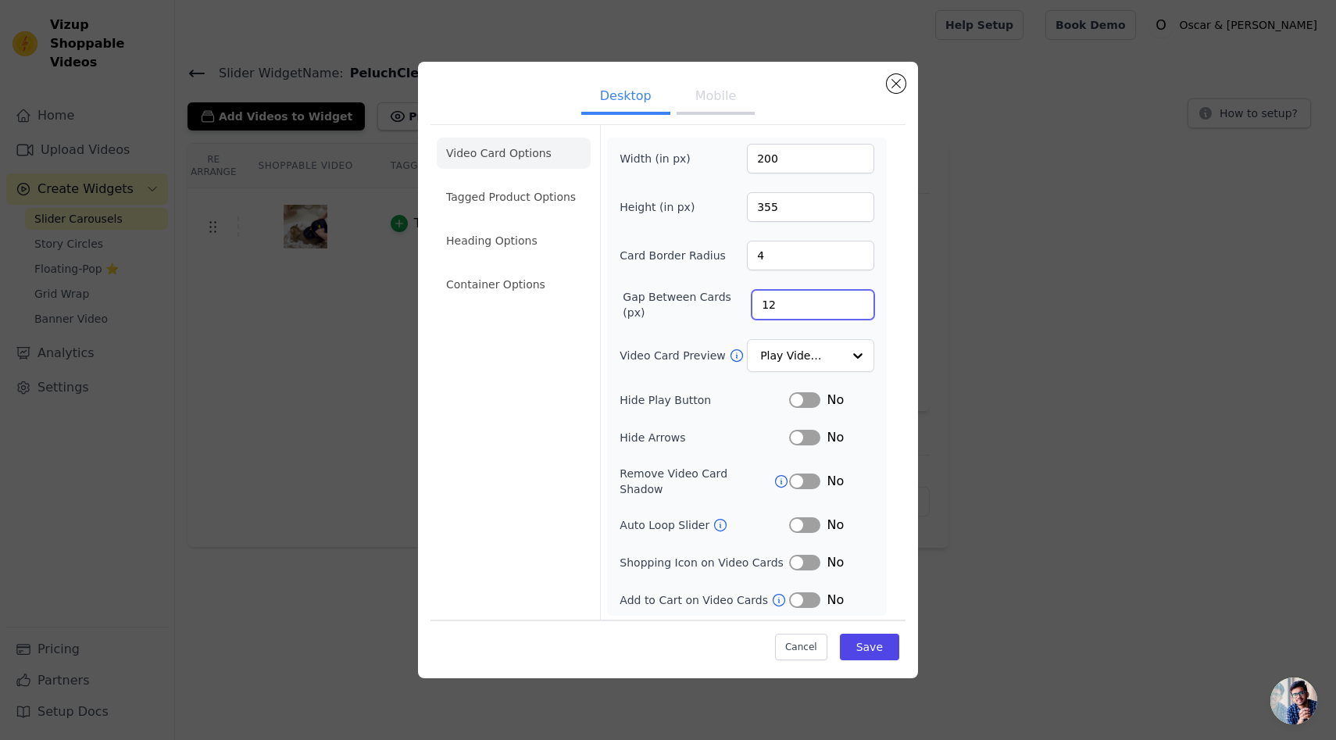
click at [788, 306] on input "12" at bounding box center [813, 305] width 123 height 30
drag, startPoint x: 788, startPoint y: 306, endPoint x: 756, endPoint y: 308, distance: 32.1
click at [756, 308] on input "12" at bounding box center [813, 305] width 123 height 30
type input "10"
click at [858, 638] on button "Save" at bounding box center [869, 646] width 59 height 27
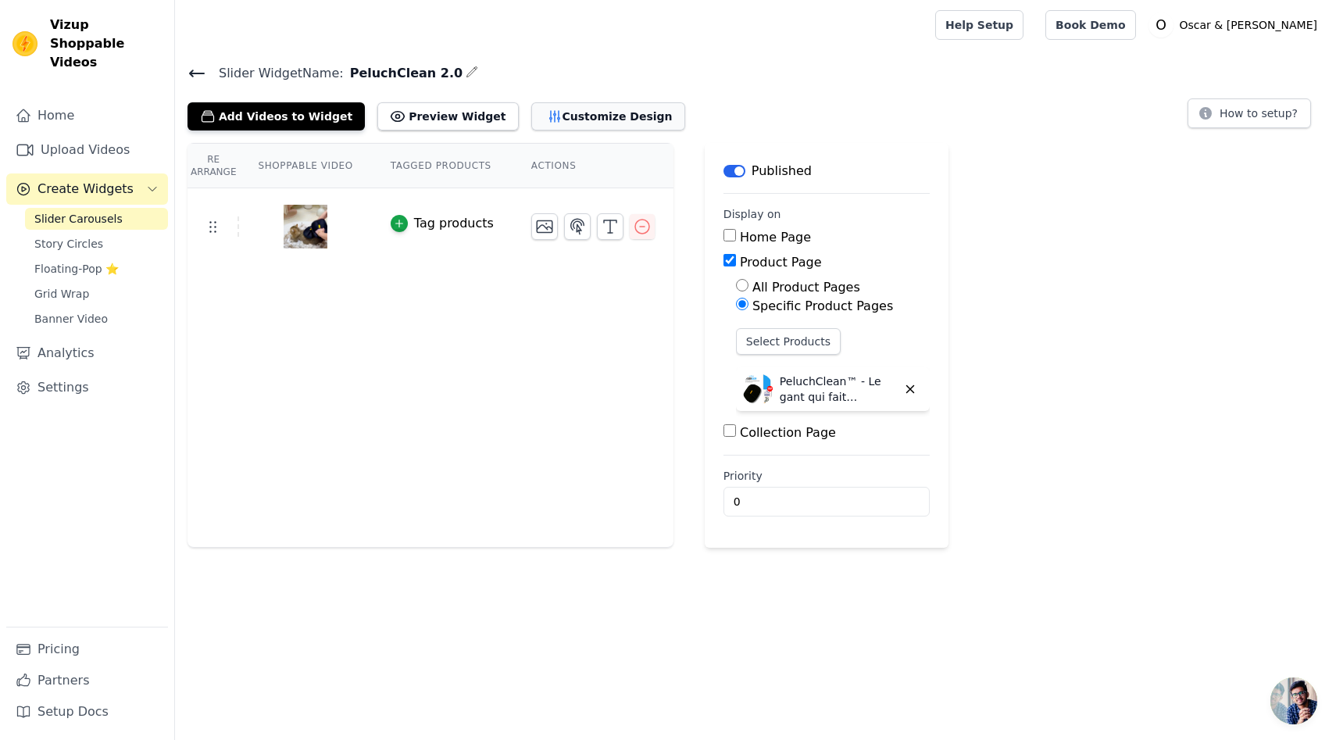
click at [600, 120] on button "Customize Design" at bounding box center [608, 116] width 154 height 28
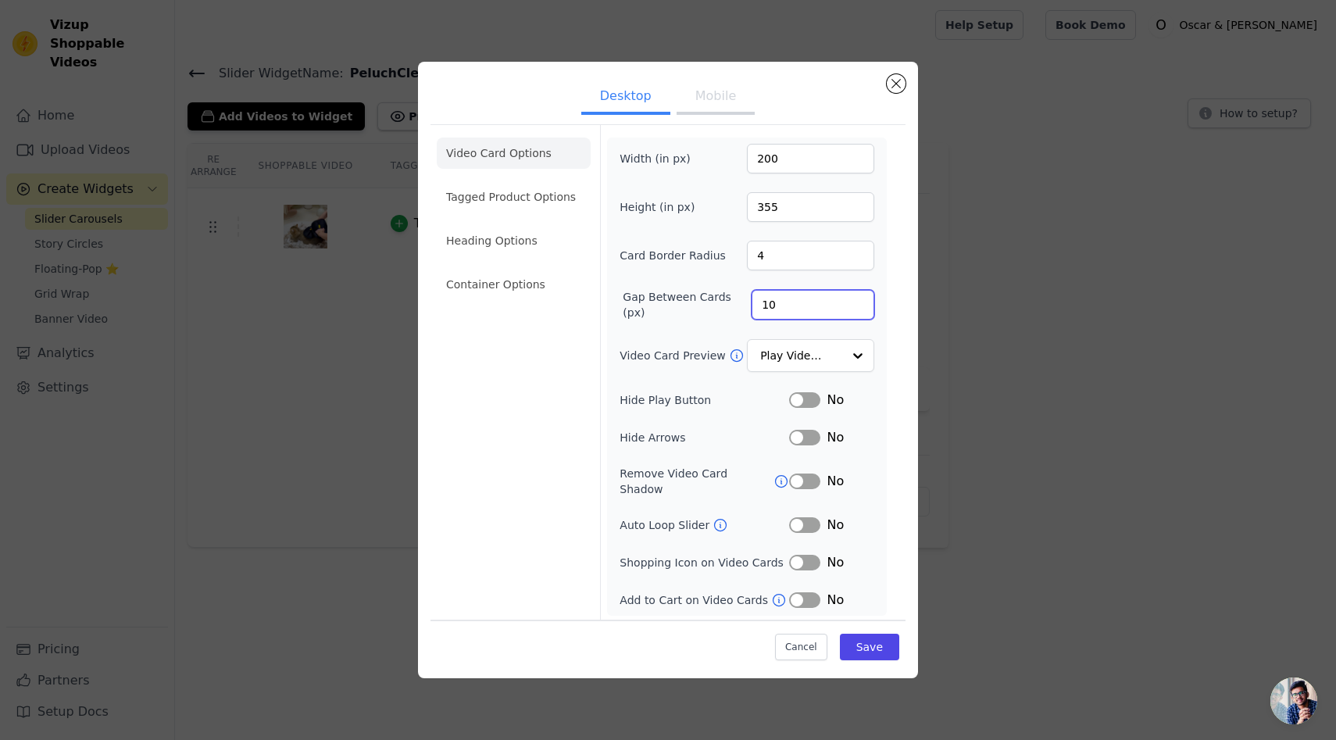
click at [802, 310] on input "10" at bounding box center [813, 305] width 123 height 30
type input "11"
click at [863, 306] on input "11" at bounding box center [813, 305] width 123 height 30
click at [888, 636] on button "Save" at bounding box center [869, 646] width 59 height 27
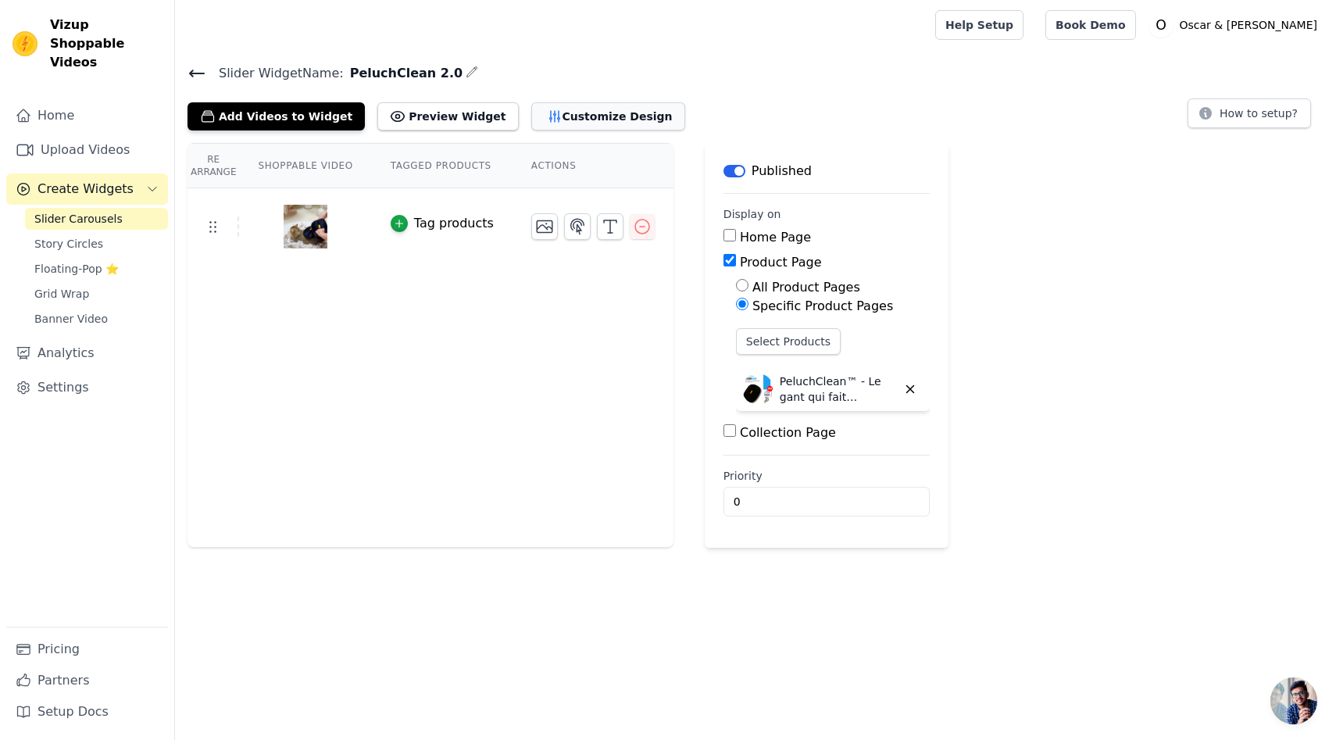
click at [581, 107] on button "Customize Design" at bounding box center [608, 116] width 154 height 28
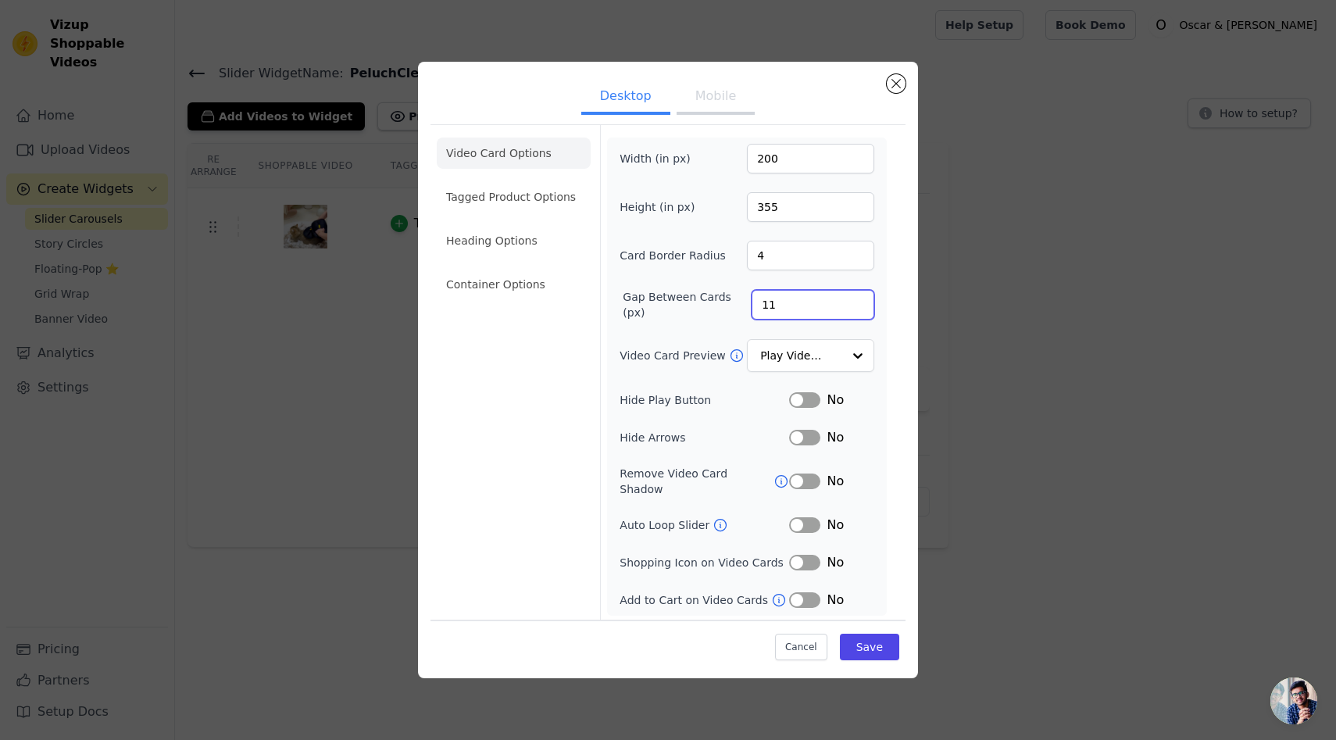
click at [822, 317] on input "11" at bounding box center [813, 305] width 123 height 30
click at [858, 309] on input "10" at bounding box center [813, 305] width 123 height 30
click at [858, 309] on input "9" at bounding box center [813, 305] width 123 height 30
click at [861, 305] on input "10" at bounding box center [813, 305] width 123 height 30
click at [861, 305] on input "11" at bounding box center [813, 305] width 123 height 30
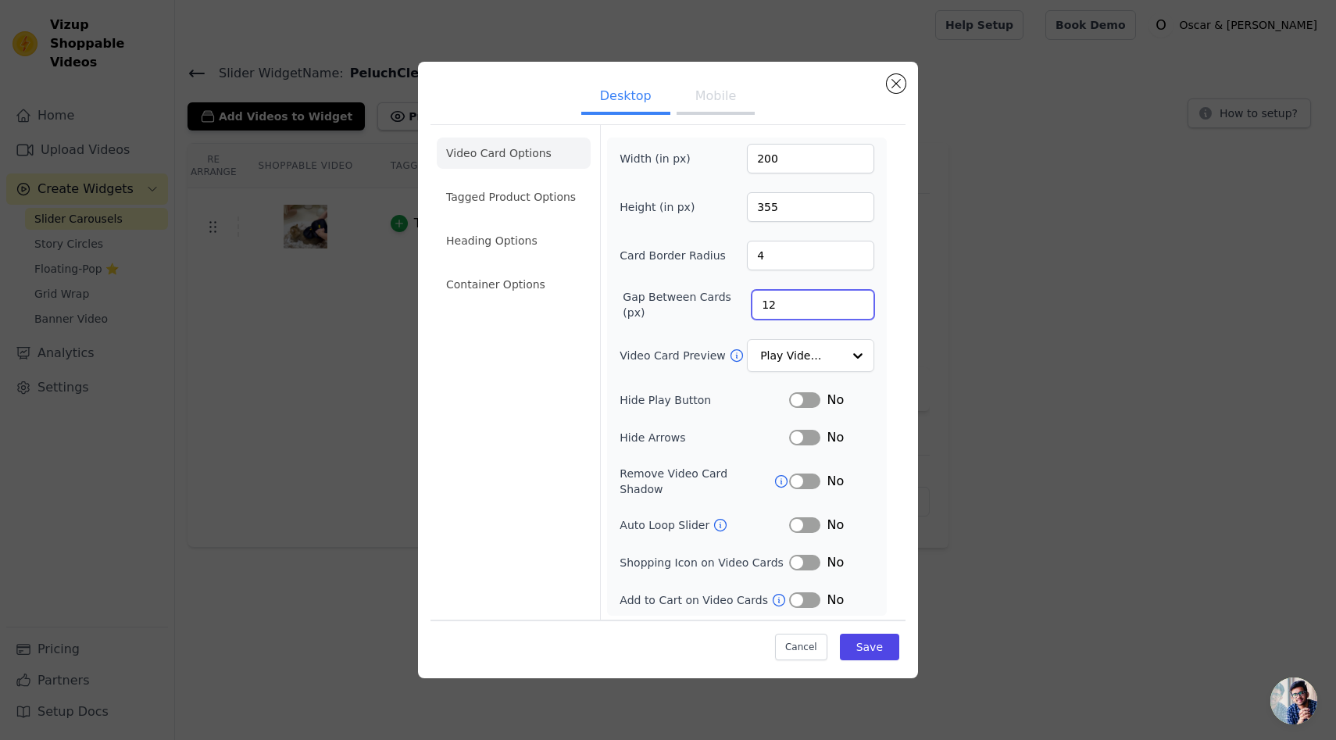
click at [861, 305] on input "12" at bounding box center [813, 305] width 123 height 30
click at [861, 305] on input "13" at bounding box center [813, 305] width 123 height 30
type input "14"
click at [861, 305] on input "14" at bounding box center [813, 305] width 123 height 30
click at [861, 658] on div "Cancel Save" at bounding box center [668, 642] width 475 height 47
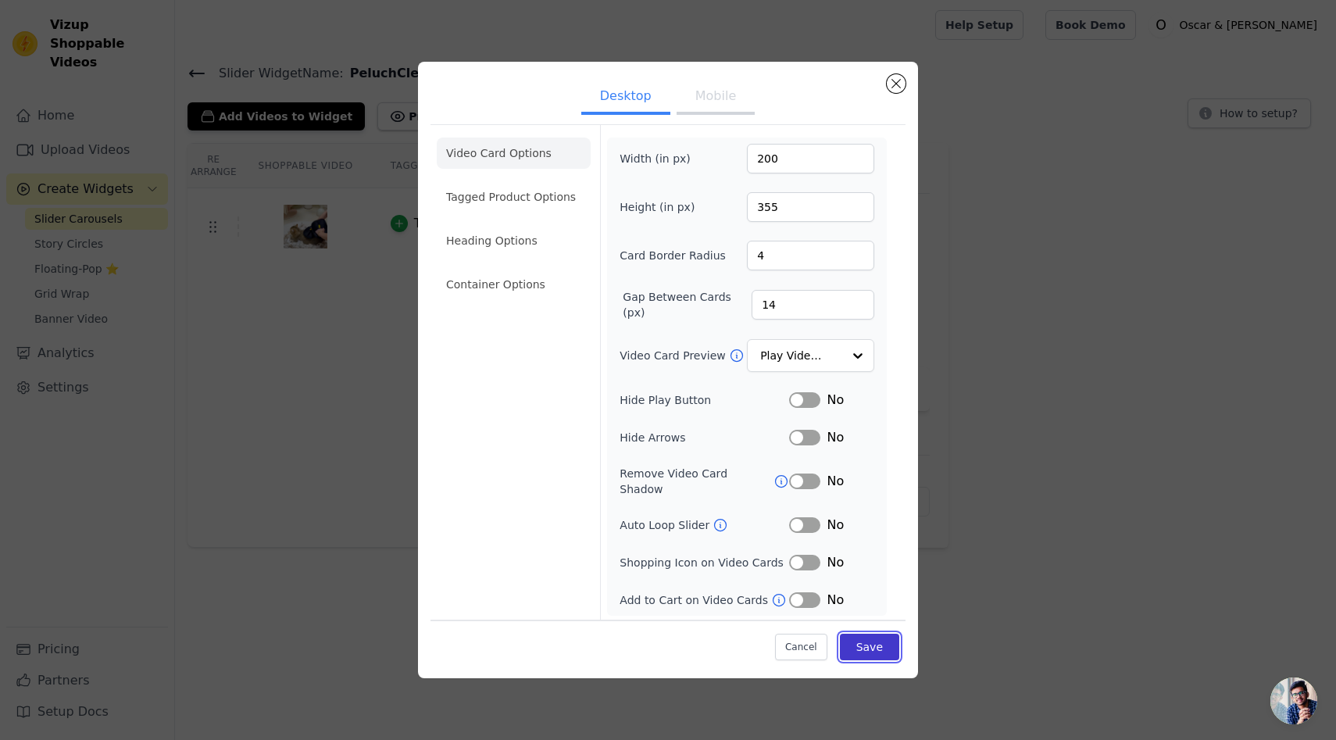
click at [868, 652] on button "Save" at bounding box center [869, 646] width 59 height 27
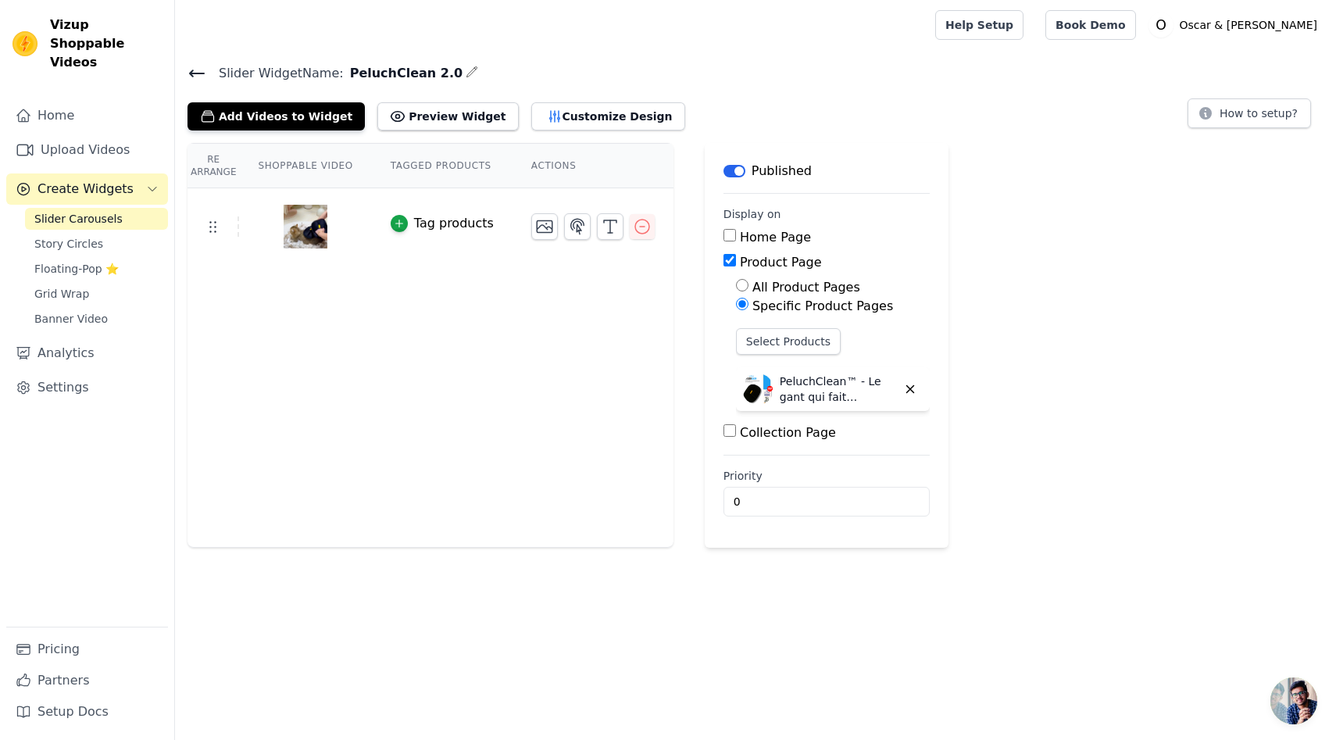
click at [627, 133] on div "Slider Widget Name: PeluchClean 2.0 Add Videos to Widget Preview Widget Customi…" at bounding box center [755, 305] width 1161 height 485
click at [623, 127] on button "Customize Design" at bounding box center [608, 116] width 154 height 28
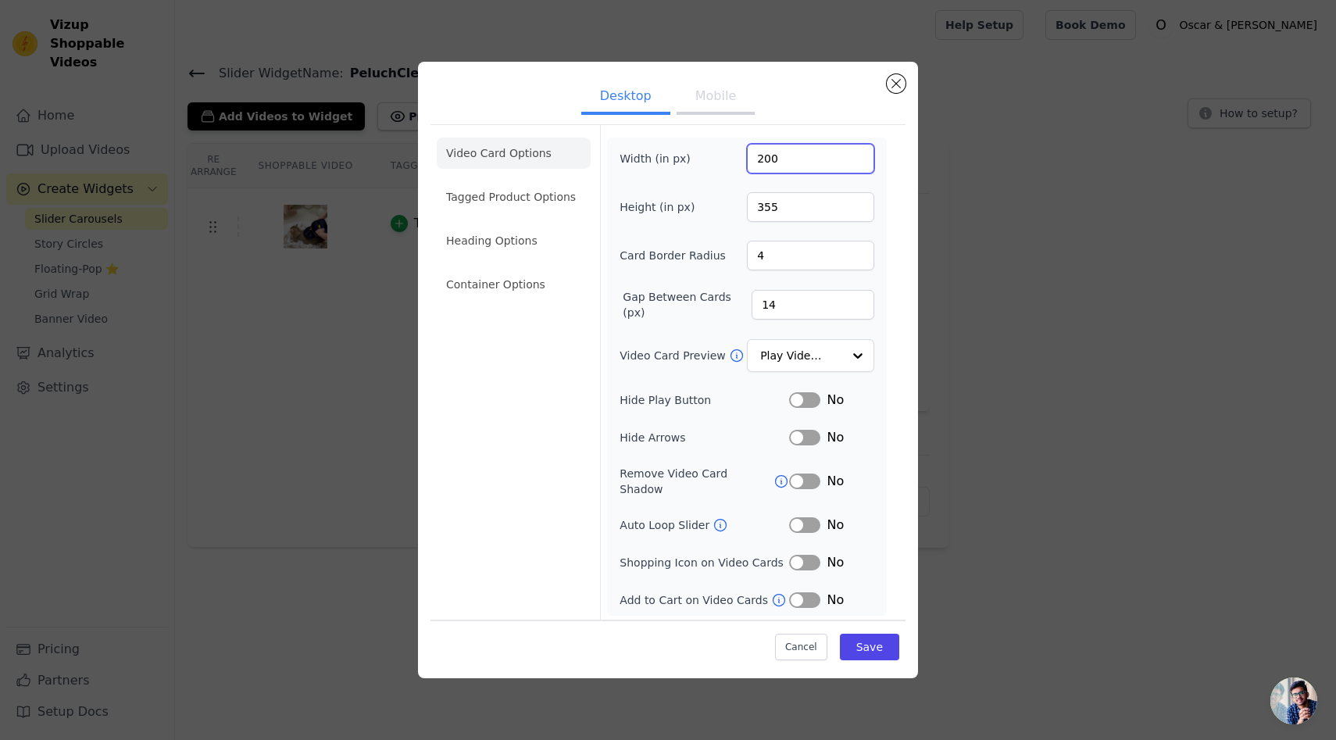
drag, startPoint x: 823, startPoint y: 164, endPoint x: 720, endPoint y: 163, distance: 102.4
click at [720, 163] on div "Width (in px) 200" at bounding box center [747, 159] width 255 height 30
type input "250"
click at [864, 643] on button "Save" at bounding box center [869, 646] width 59 height 27
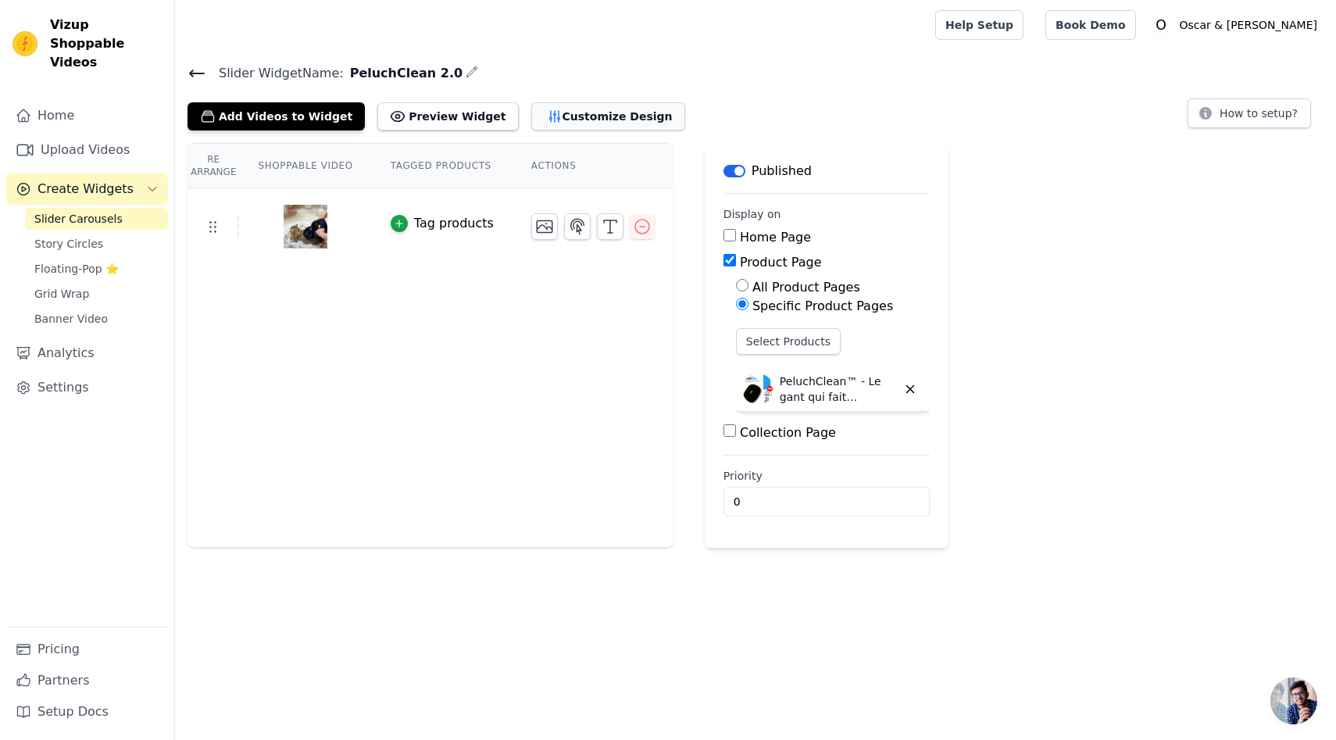
click at [603, 129] on div "Slider Widget Name: PeluchClean 2.0 Add Videos to Widget Preview Widget Customi…" at bounding box center [755, 305] width 1161 height 485
click at [599, 122] on button "Customize Design" at bounding box center [608, 116] width 154 height 28
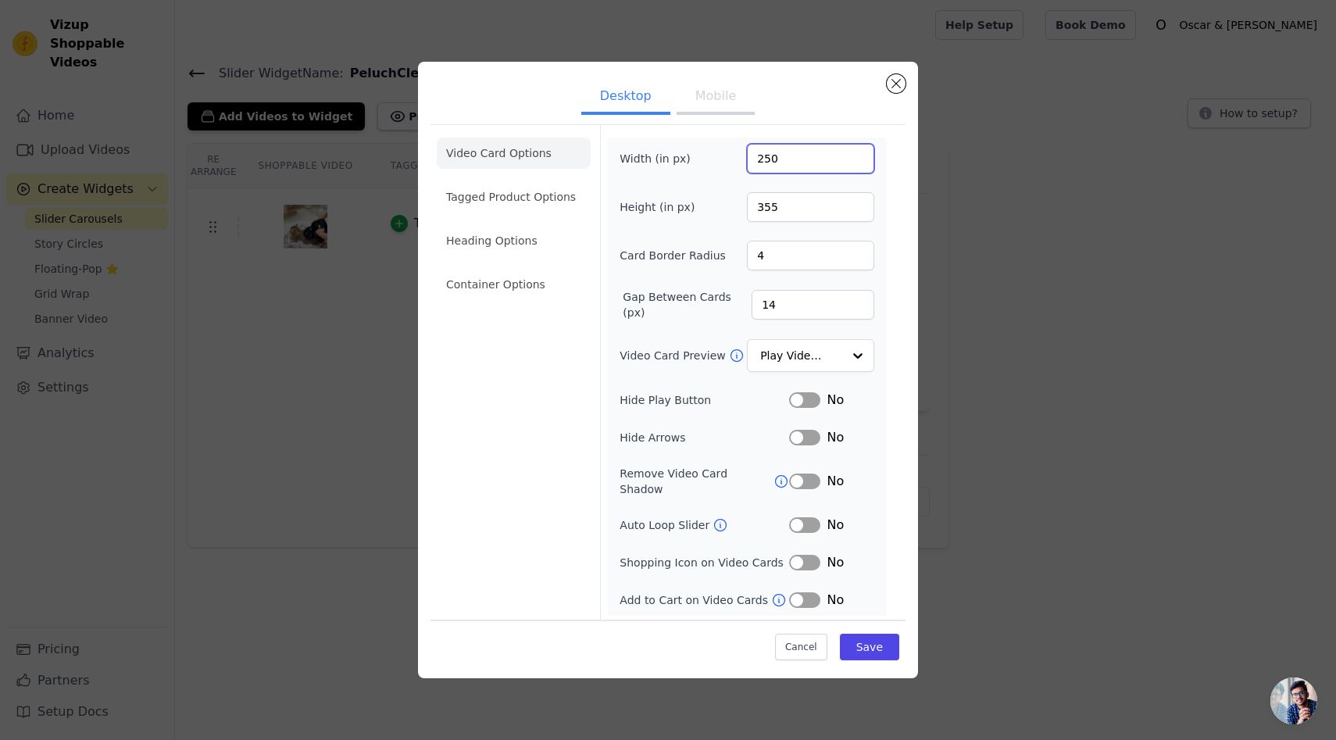
drag, startPoint x: 797, startPoint y: 168, endPoint x: 709, endPoint y: 165, distance: 88.3
click at [713, 165] on div "Width (in px) 250" at bounding box center [747, 159] width 255 height 30
type input "300"
click at [882, 641] on button "Save" at bounding box center [869, 646] width 59 height 27
